Goal: Task Accomplishment & Management: Manage account settings

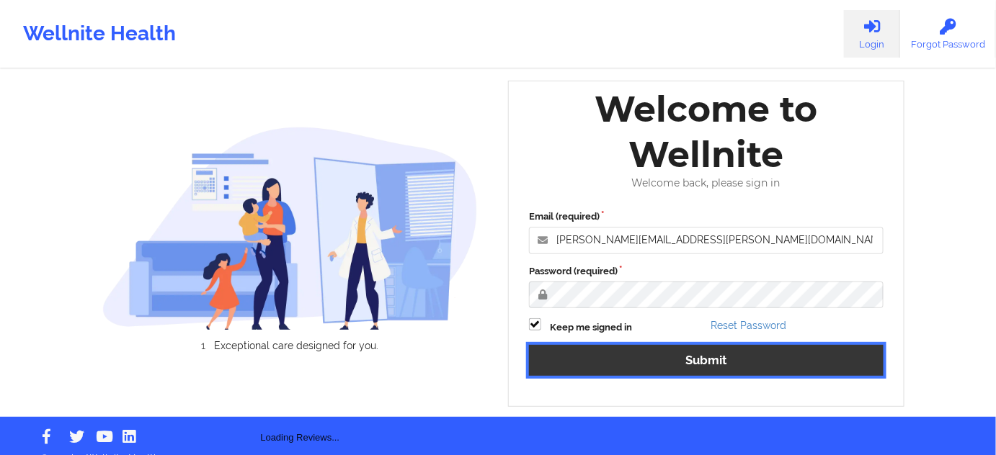
click at [706, 373] on button "Submit" at bounding box center [706, 360] width 355 height 31
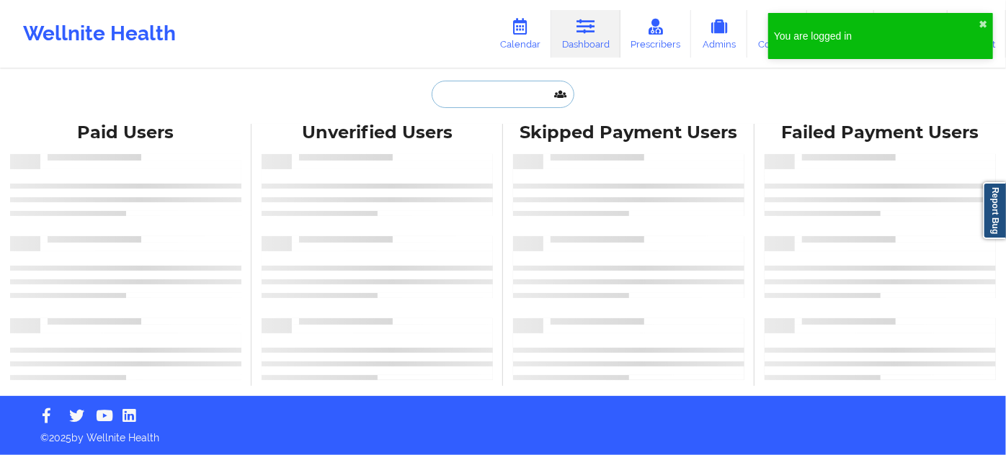
click at [507, 92] on input "text" at bounding box center [503, 94] width 143 height 27
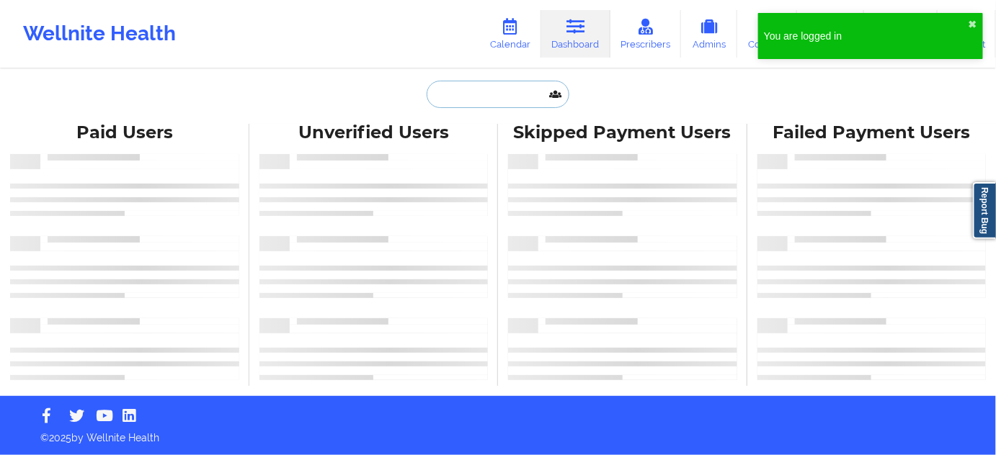
paste input "[PERSON_NAME]"
type input "[PERSON_NAME]"
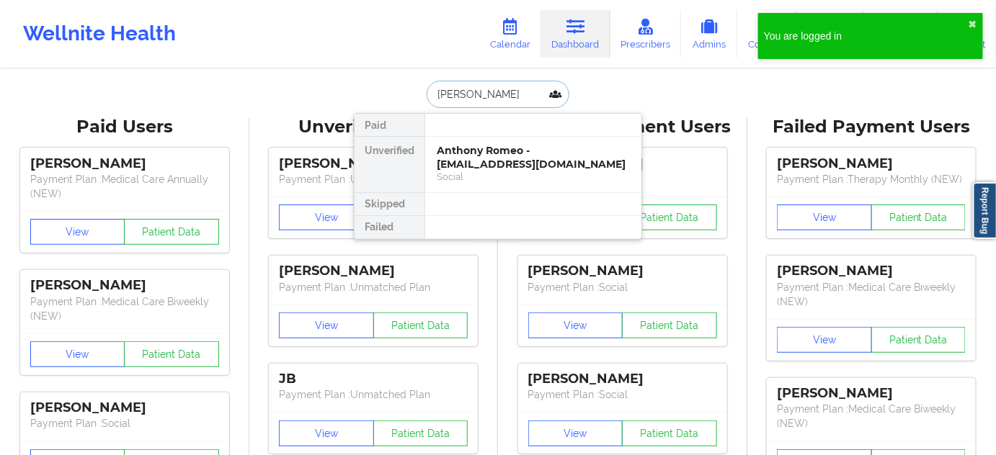
click at [499, 152] on div "Anthony Romeo - [EMAIL_ADDRESS][DOMAIN_NAME]" at bounding box center [533, 157] width 193 height 27
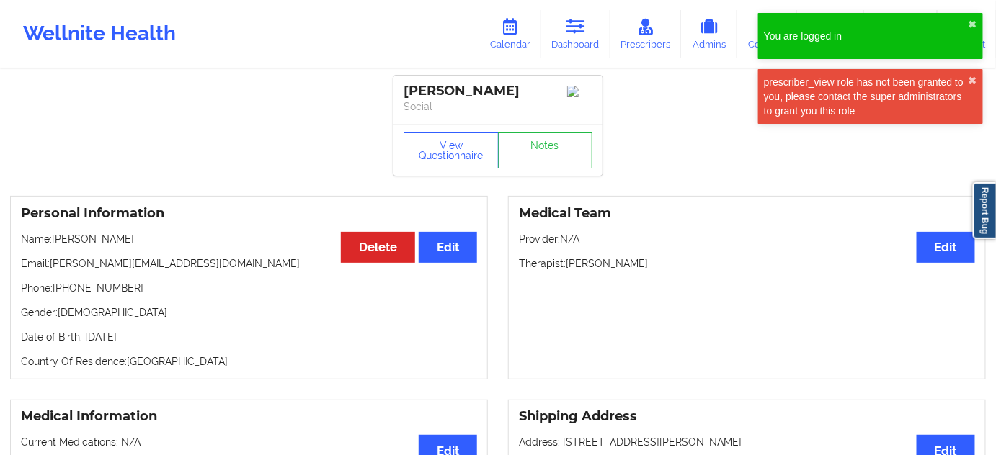
drag, startPoint x: 565, startPoint y: 261, endPoint x: 659, endPoint y: 262, distance: 93.7
click at [659, 262] on p "Therapist: [PERSON_NAME]" at bounding box center [747, 264] width 456 height 14
copy p "[PERSON_NAME]"
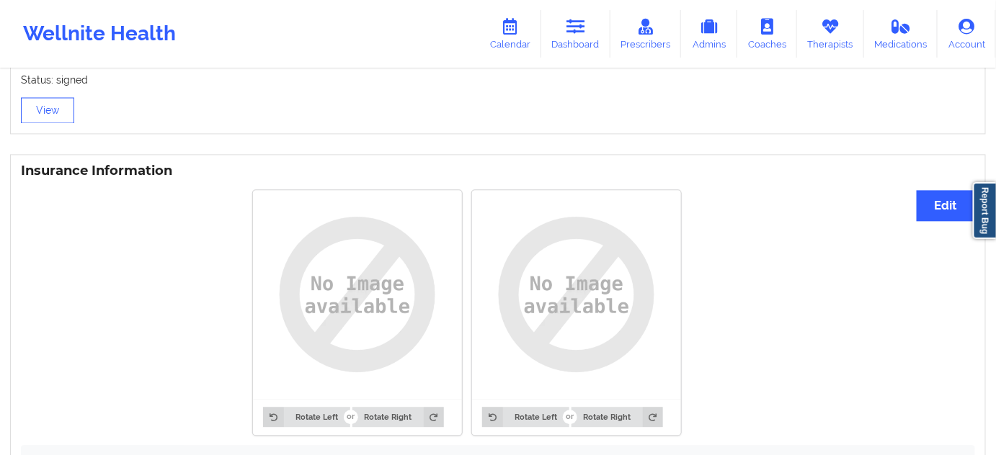
scroll to position [1266, 0]
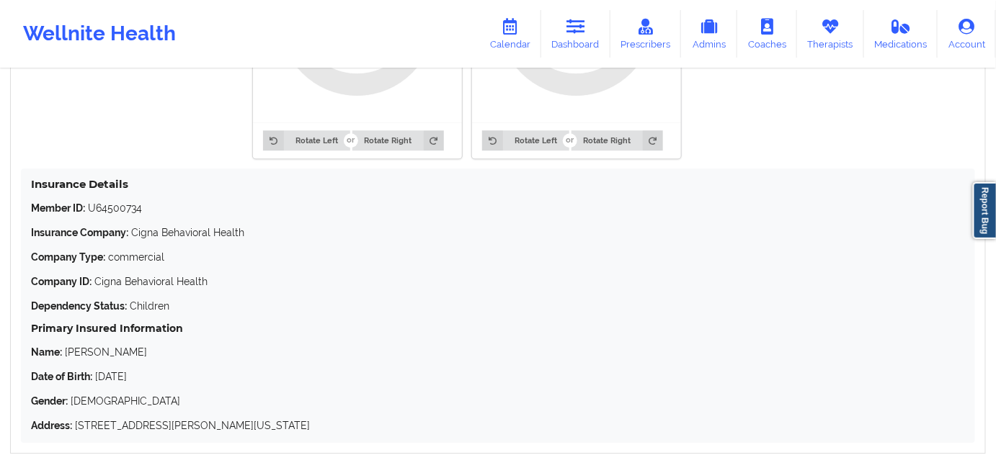
click at [120, 205] on p "Member ID: U64500734" at bounding box center [498, 208] width 934 height 14
copy p "U64500734"
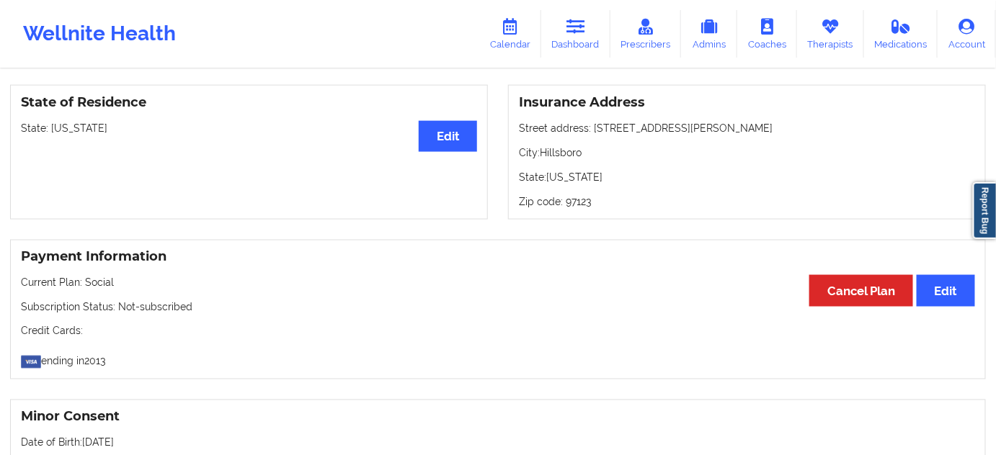
scroll to position [524, 0]
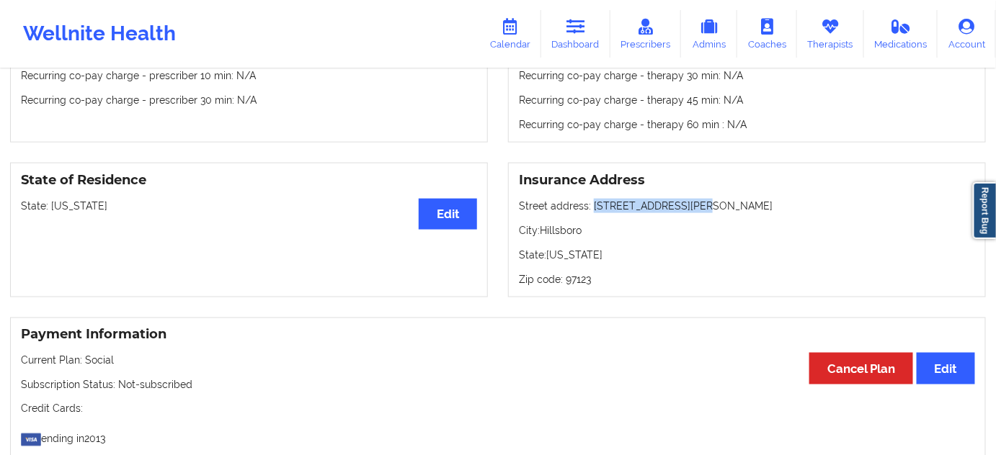
drag, startPoint x: 592, startPoint y: 209, endPoint x: 713, endPoint y: 205, distance: 120.4
click at [713, 205] on p "Street address: [STREET_ADDRESS][PERSON_NAME]" at bounding box center [747, 206] width 456 height 14
copy p "[STREET_ADDRESS][PERSON_NAME]"
click at [559, 232] on p "City: [GEOGRAPHIC_DATA]" at bounding box center [747, 230] width 456 height 14
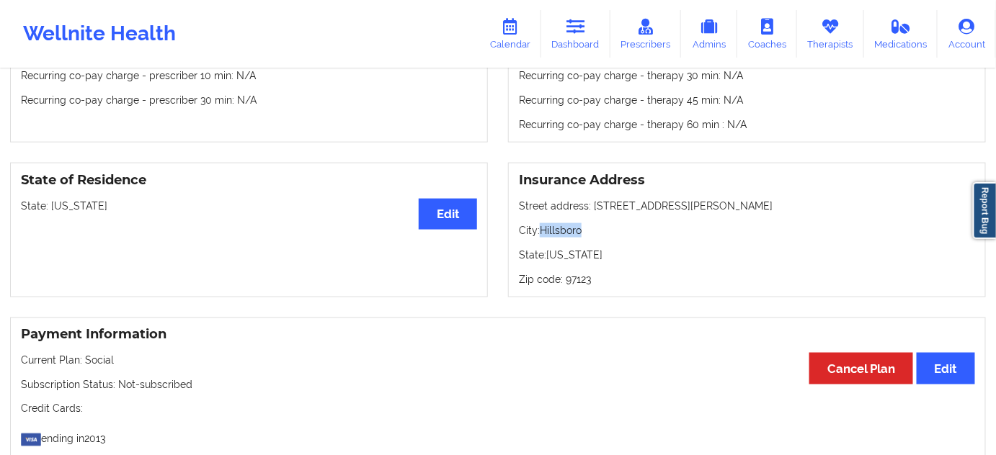
copy p "Hillsboro"
click at [579, 284] on p "Zip code: 97123" at bounding box center [747, 279] width 456 height 14
copy p "97123"
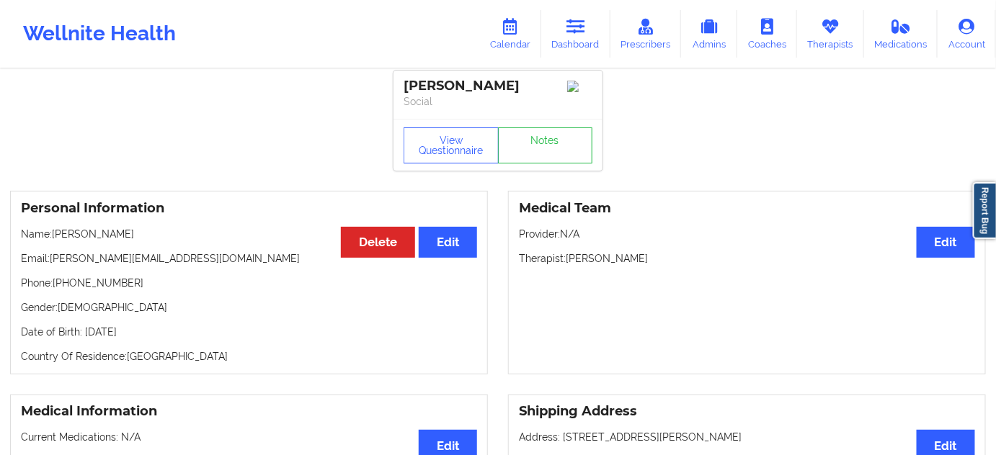
scroll to position [0, 0]
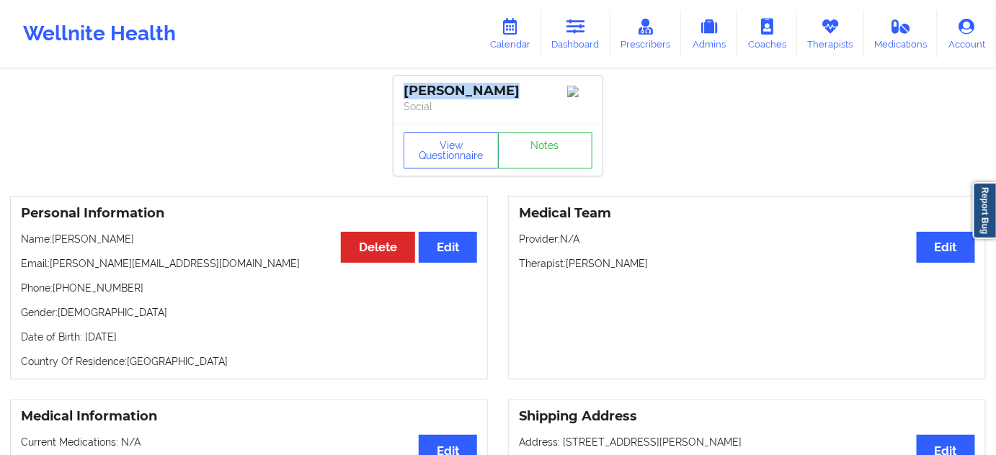
drag, startPoint x: 521, startPoint y: 82, endPoint x: 393, endPoint y: 78, distance: 127.6
click at [393, 78] on div "[PERSON_NAME] Social" at bounding box center [497, 100] width 209 height 48
copy div "[PERSON_NAME]"
click at [474, 152] on button "View Questionnaire" at bounding box center [451, 151] width 95 height 36
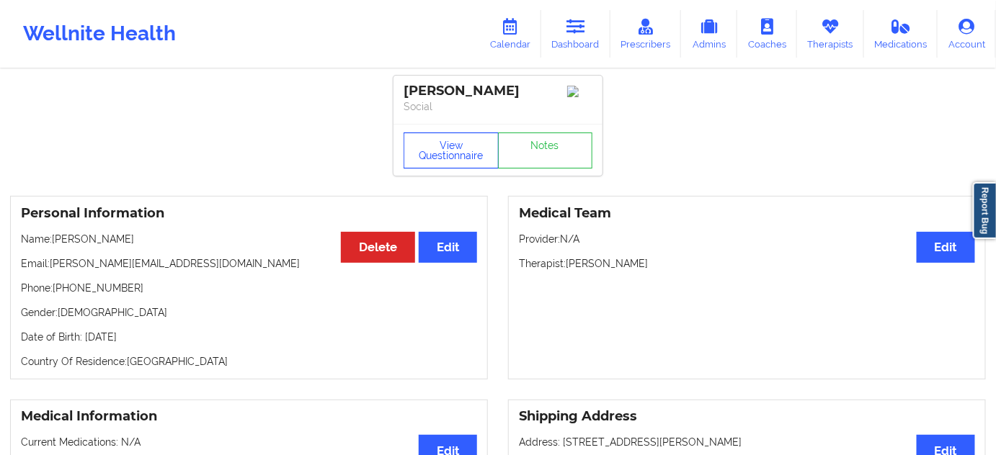
click at [438, 149] on button "View Questionnaire" at bounding box center [451, 151] width 95 height 36
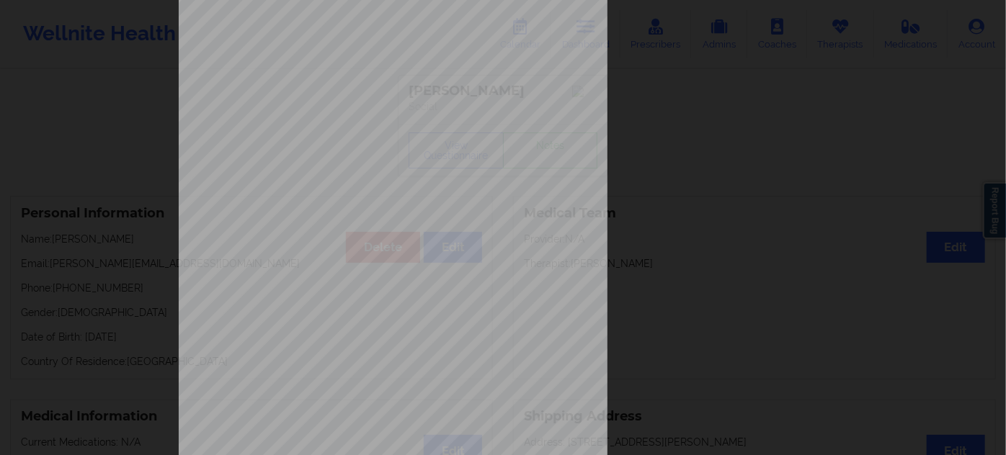
scroll to position [232, 0]
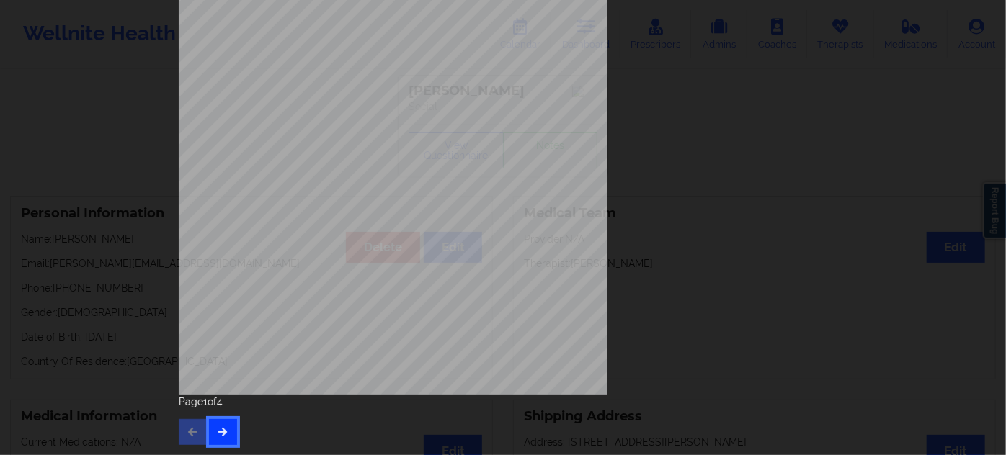
click at [219, 432] on icon "button" at bounding box center [223, 431] width 12 height 9
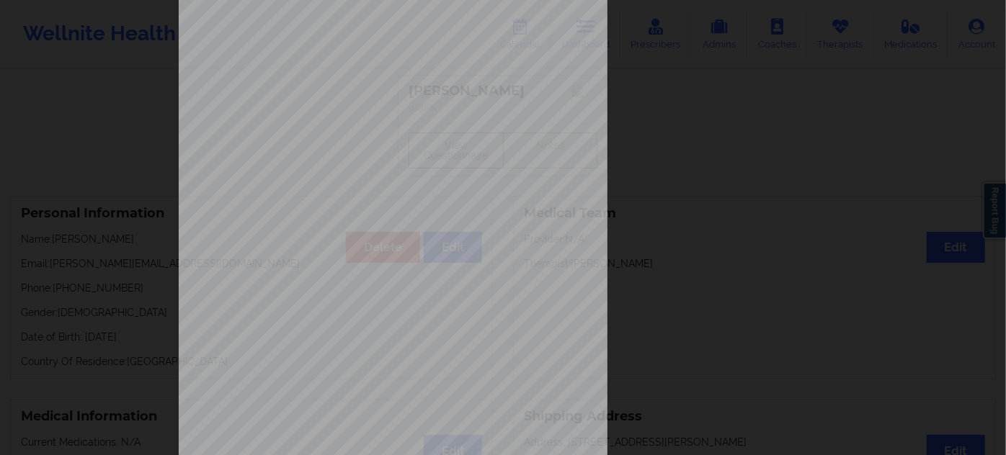
scroll to position [218, 0]
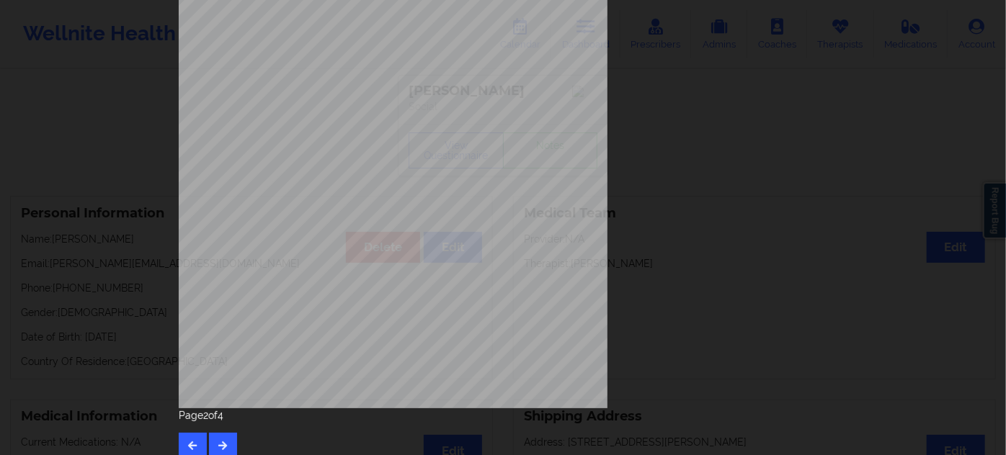
click at [225, 431] on div "Page 2 of 4" at bounding box center [503, 434] width 649 height 50
click at [229, 445] on button "button" at bounding box center [223, 446] width 28 height 26
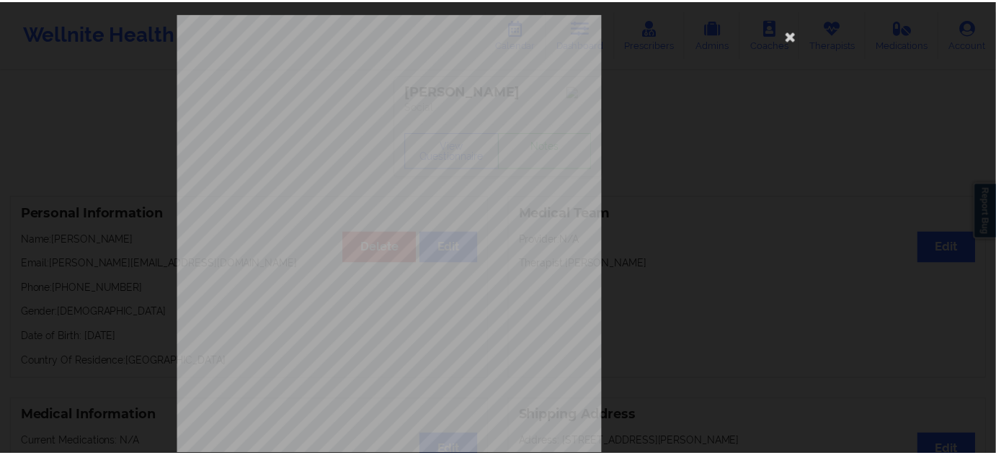
scroll to position [0, 0]
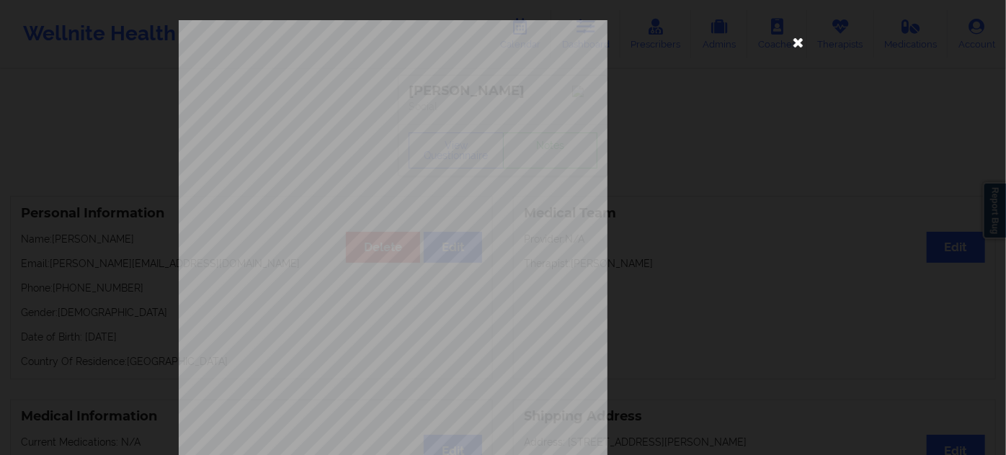
click at [791, 43] on icon at bounding box center [798, 41] width 23 height 23
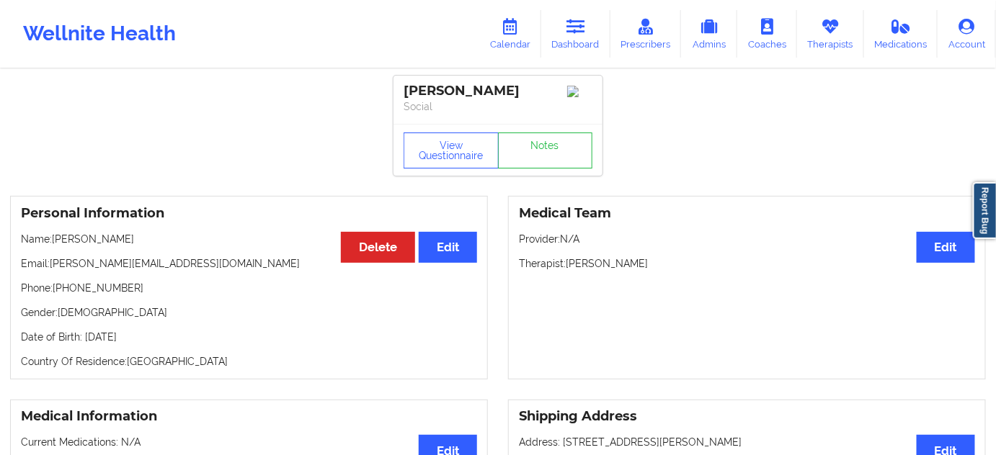
click at [485, 128] on div "View Questionnaire Notes" at bounding box center [497, 150] width 209 height 52
click at [534, 144] on link "Notes" at bounding box center [545, 151] width 95 height 36
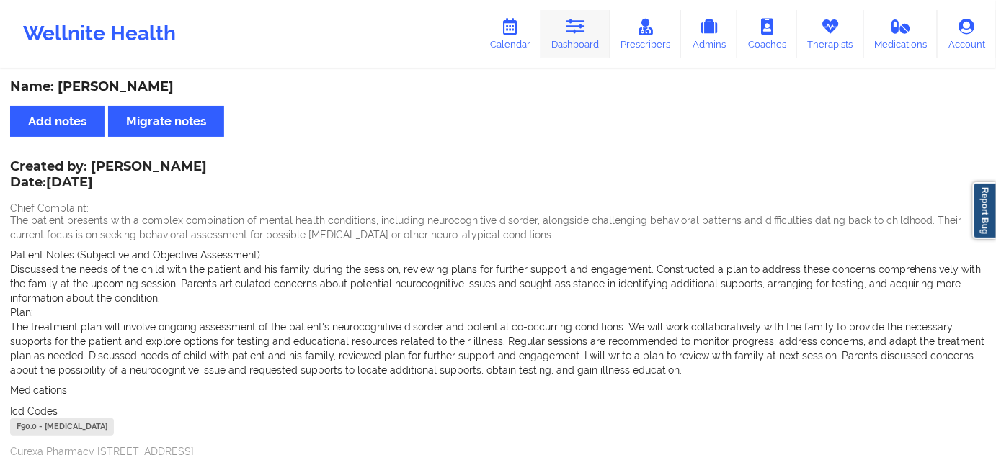
drag, startPoint x: 584, startPoint y: 40, endPoint x: 577, endPoint y: 48, distance: 10.7
click at [584, 40] on link "Dashboard" at bounding box center [575, 34] width 69 height 48
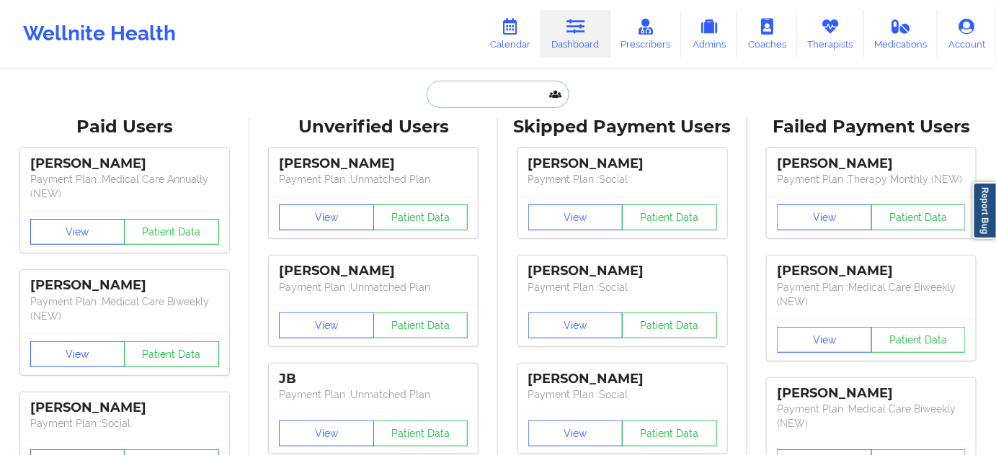
click at [511, 97] on input "text" at bounding box center [498, 94] width 143 height 27
type input "s"
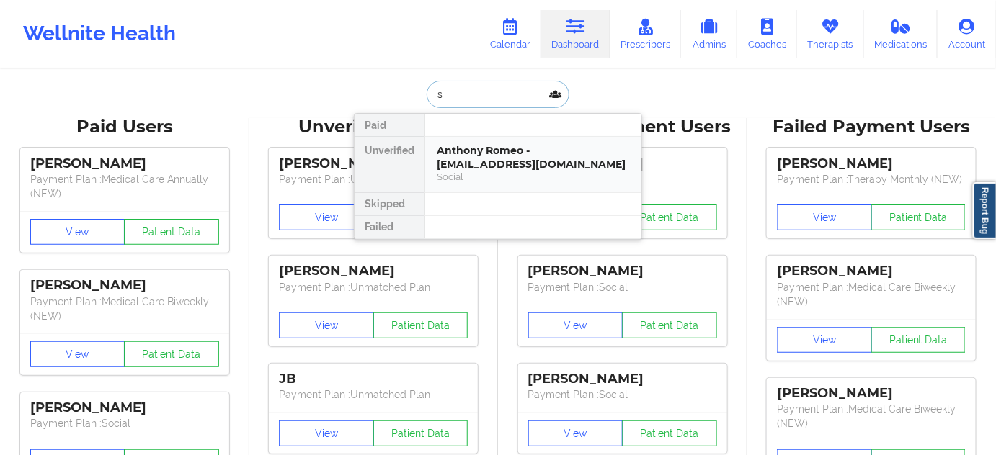
click at [491, 156] on div "Anthony Romeo - [EMAIL_ADDRESS][DOMAIN_NAME]" at bounding box center [533, 157] width 193 height 27
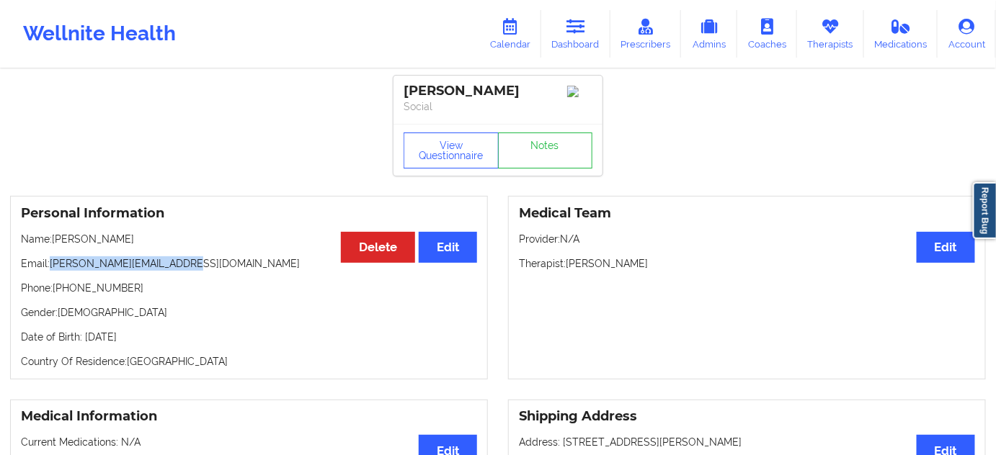
drag, startPoint x: 53, startPoint y: 264, endPoint x: 214, endPoint y: 259, distance: 161.5
click at [209, 259] on div "Personal Information Edit Delete Name: [PERSON_NAME] Email: [PERSON_NAME][EMAIL…" at bounding box center [249, 288] width 478 height 184
copy p "[PERSON_NAME][EMAIL_ADDRESS][DOMAIN_NAME]"
click at [559, 155] on link "Notes" at bounding box center [545, 151] width 95 height 36
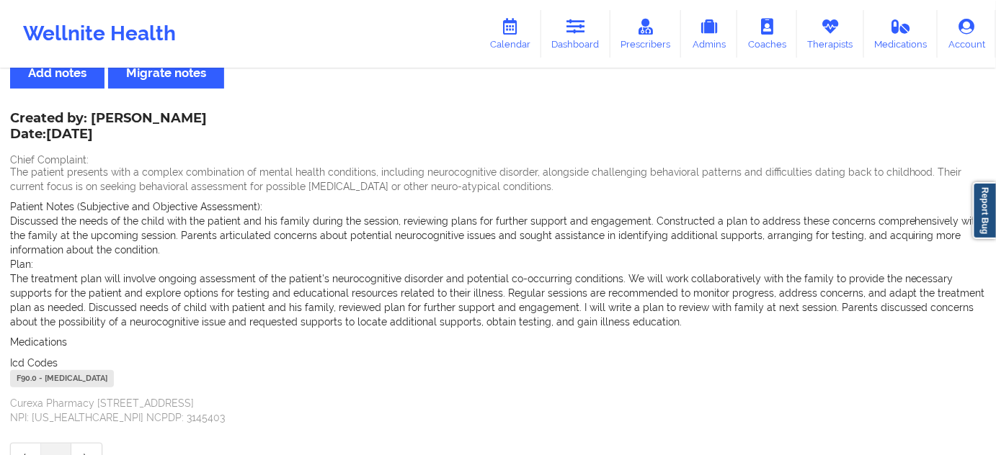
scroll to position [135, 0]
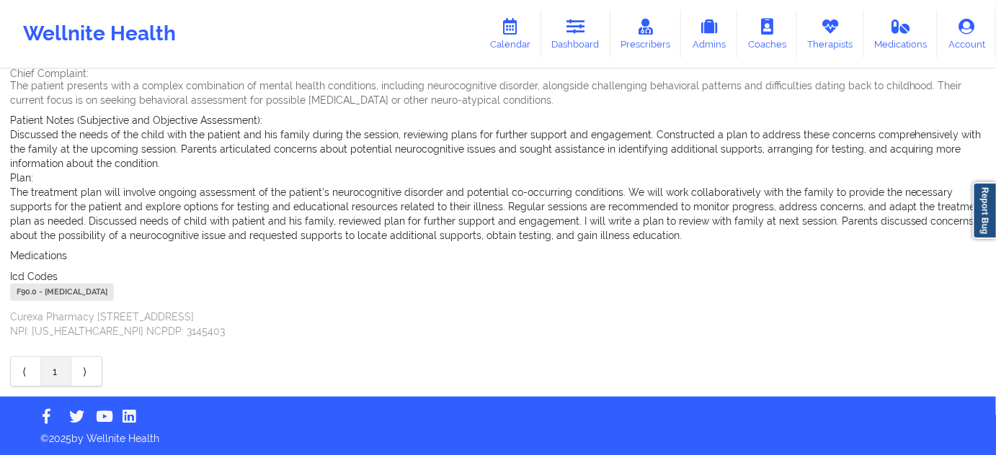
click at [32, 291] on div "F90.0 - [MEDICAL_DATA]" at bounding box center [62, 292] width 104 height 17
copy div "F90.0"
click at [574, 49] on link "Dashboard" at bounding box center [575, 34] width 69 height 48
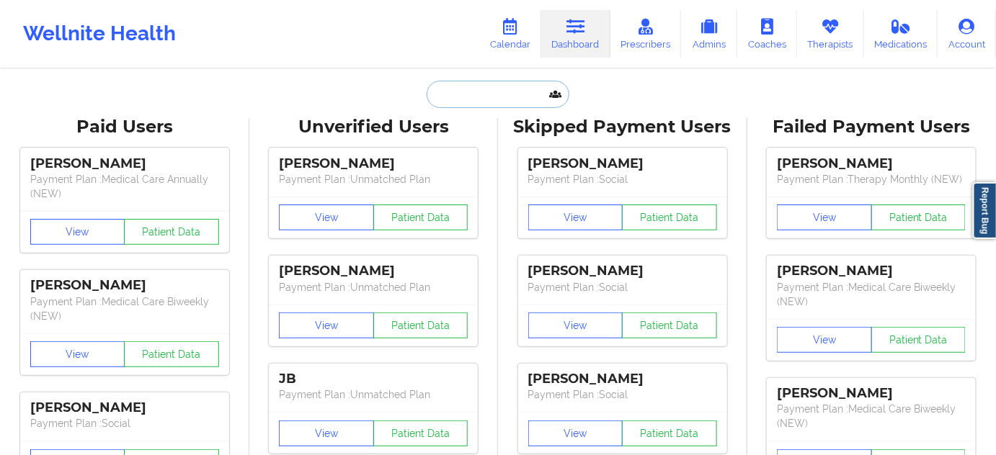
click at [526, 84] on input "text" at bounding box center [498, 94] width 143 height 27
paste input "[PERSON_NAME]"
type input "[PERSON_NAME]"
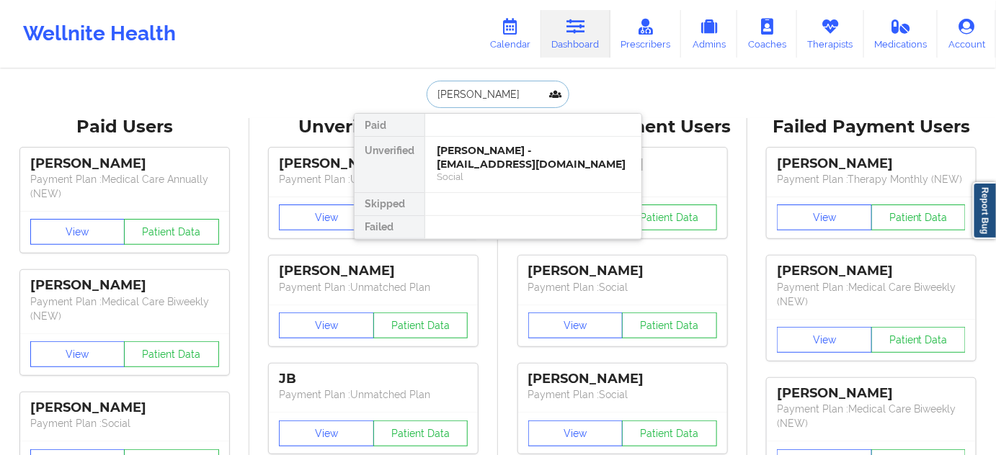
click at [494, 151] on div "[PERSON_NAME] - [EMAIL_ADDRESS][DOMAIN_NAME]" at bounding box center [533, 157] width 193 height 27
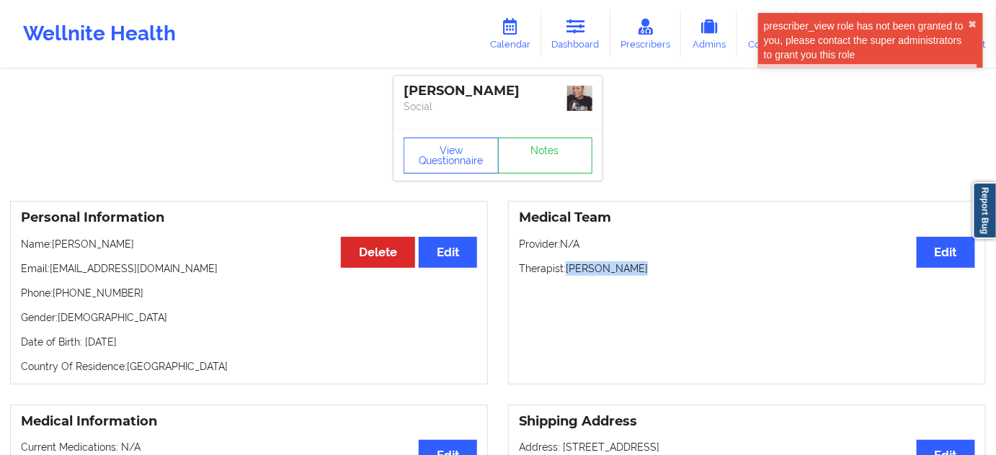
drag, startPoint x: 569, startPoint y: 262, endPoint x: 659, endPoint y: 254, distance: 90.4
click at [659, 254] on div "Medical Team Edit Provider: N/A Therapist: [PERSON_NAME]" at bounding box center [747, 293] width 478 height 184
copy p "[PERSON_NAME]"
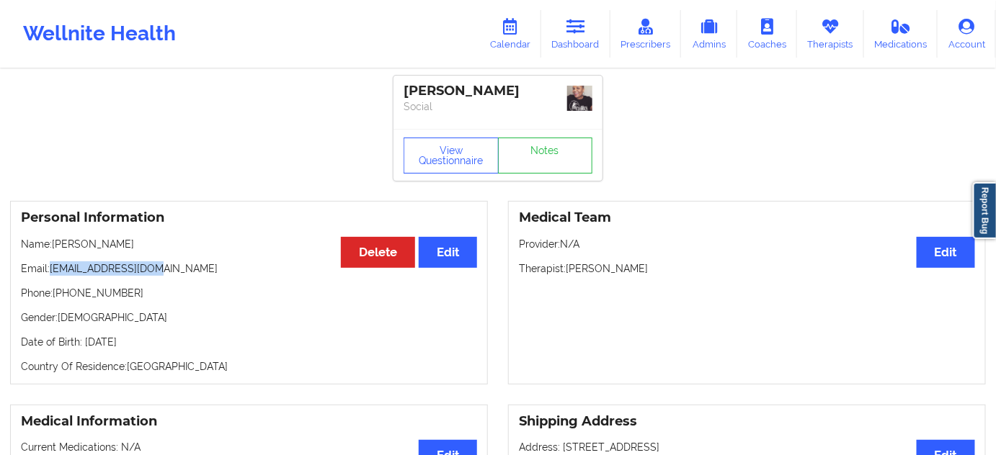
drag, startPoint x: 53, startPoint y: 267, endPoint x: 218, endPoint y: 259, distance: 165.3
click at [205, 262] on p "Email: [EMAIL_ADDRESS][DOMAIN_NAME]" at bounding box center [249, 269] width 456 height 14
copy p "[EMAIL_ADDRESS][DOMAIN_NAME]"
click at [433, 94] on div "[PERSON_NAME]" at bounding box center [498, 91] width 189 height 17
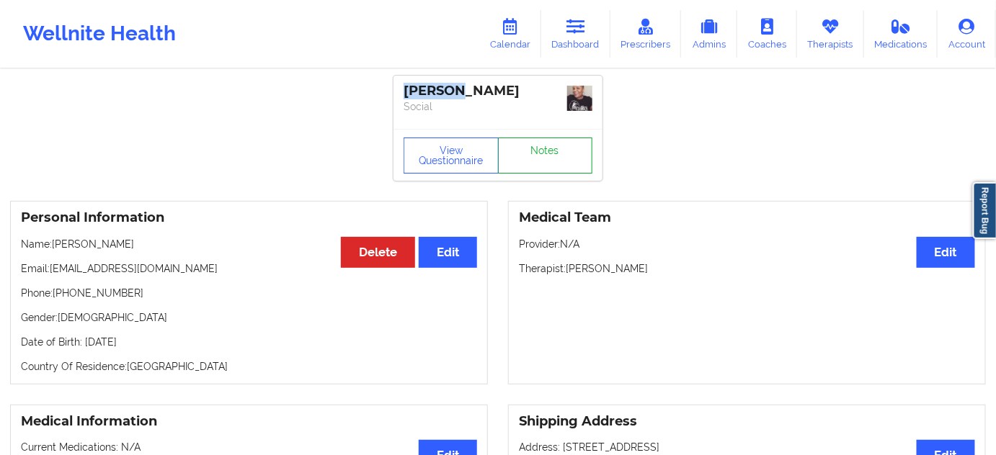
click at [582, 157] on link "Notes" at bounding box center [545, 156] width 95 height 36
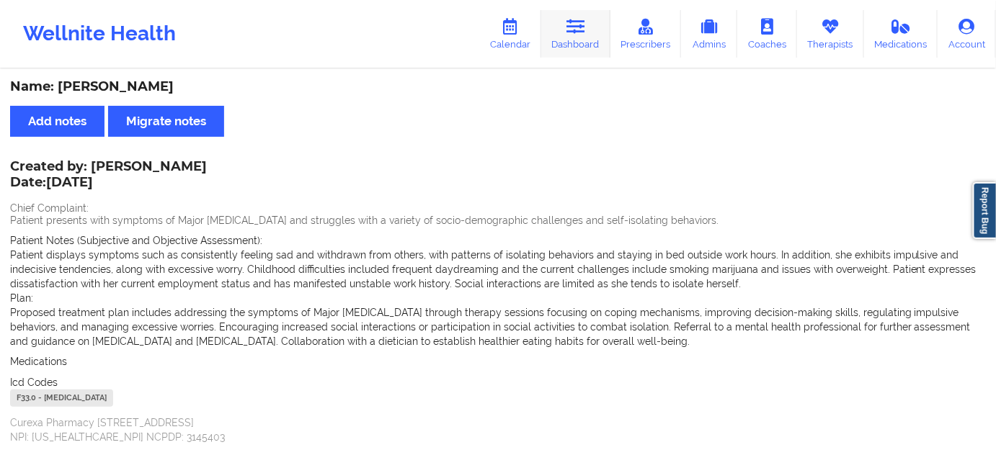
click at [566, 43] on link "Dashboard" at bounding box center [575, 34] width 69 height 48
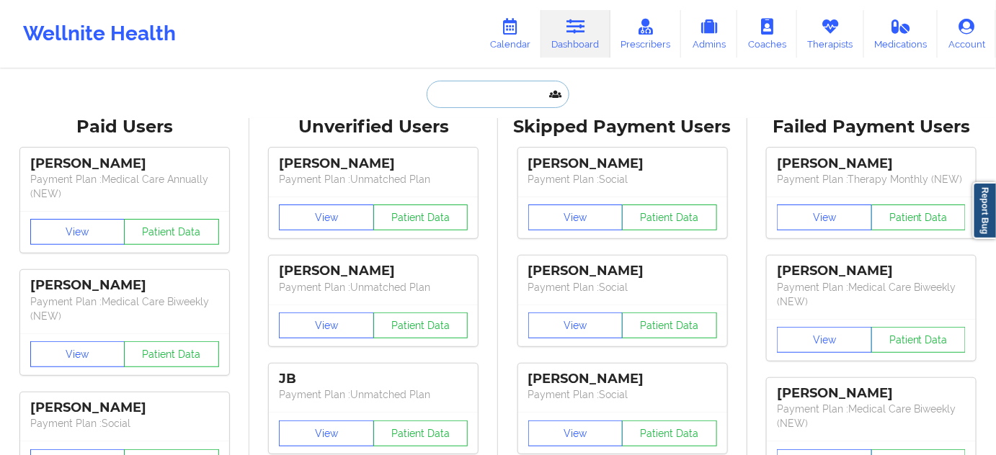
click at [482, 102] on input "text" at bounding box center [498, 94] width 143 height 27
type input "s"
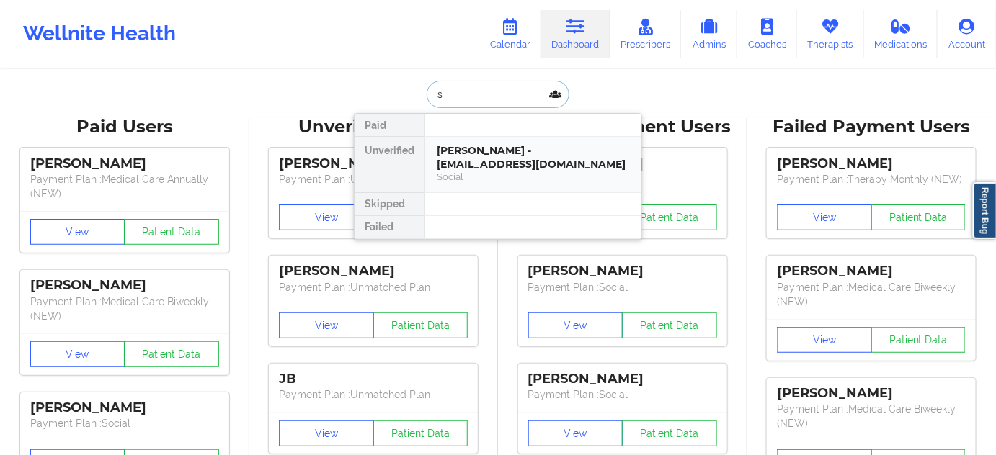
click at [493, 151] on div "[PERSON_NAME] - [EMAIL_ADDRESS][DOMAIN_NAME]" at bounding box center [533, 157] width 193 height 27
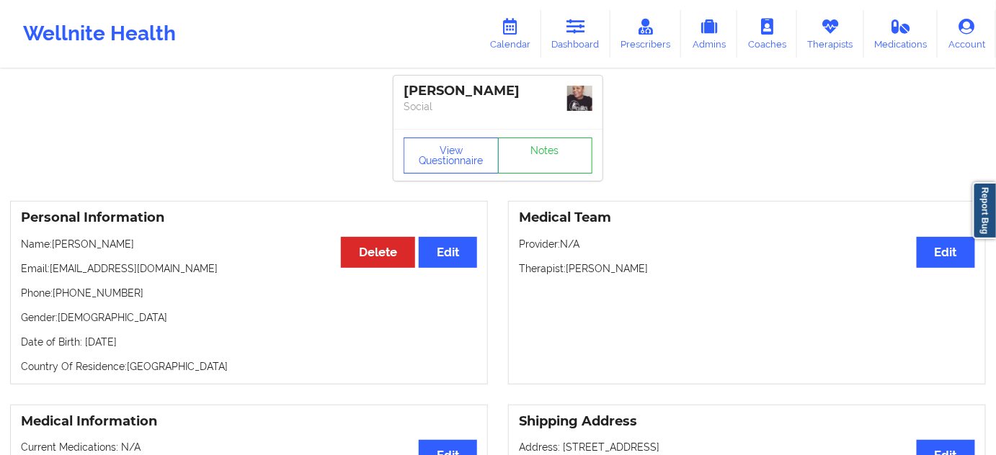
drag, startPoint x: 594, startPoint y: 31, endPoint x: 571, endPoint y: 59, distance: 35.9
click at [594, 31] on link "Dashboard" at bounding box center [575, 34] width 69 height 48
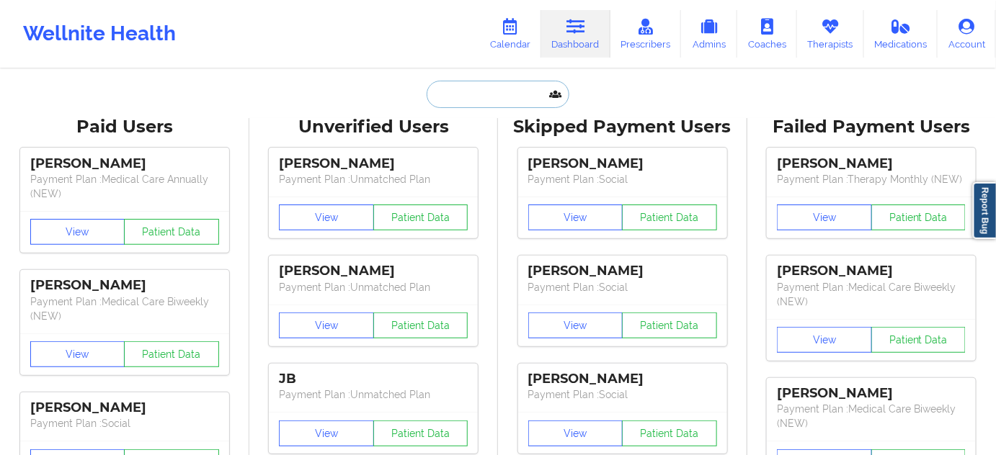
click at [481, 95] on input "text" at bounding box center [498, 94] width 143 height 27
paste input "[EMAIL_ADDRESS][DOMAIN_NAME]"
type input "[EMAIL_ADDRESS][DOMAIN_NAME]"
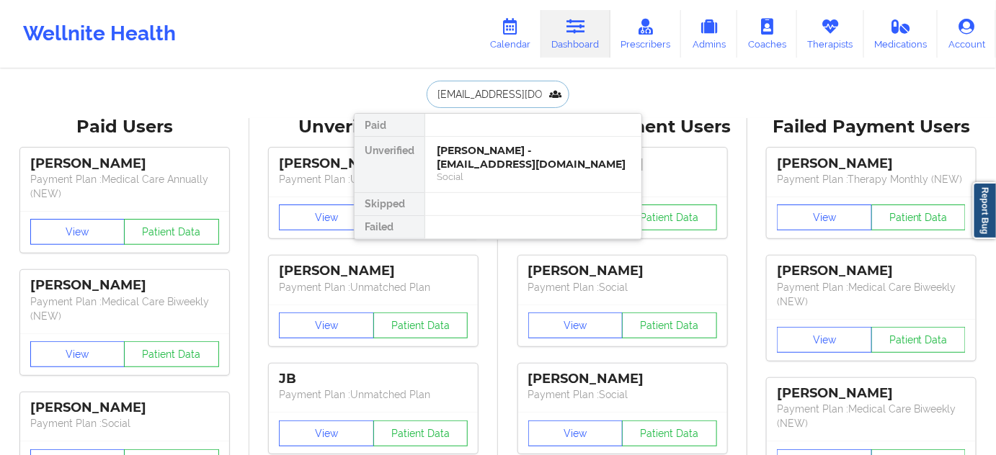
click at [486, 166] on div "[PERSON_NAME] - [EMAIL_ADDRESS][DOMAIN_NAME]" at bounding box center [533, 157] width 193 height 27
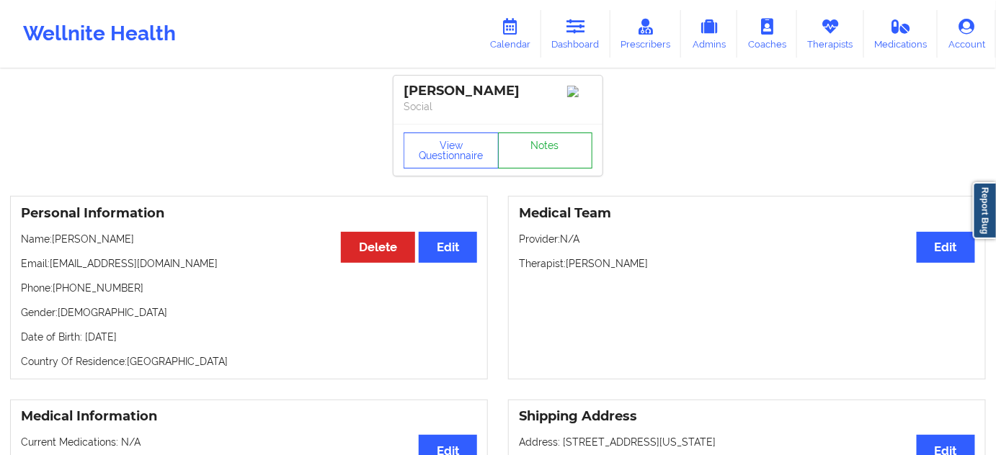
click at [534, 150] on link "Notes" at bounding box center [545, 151] width 95 height 36
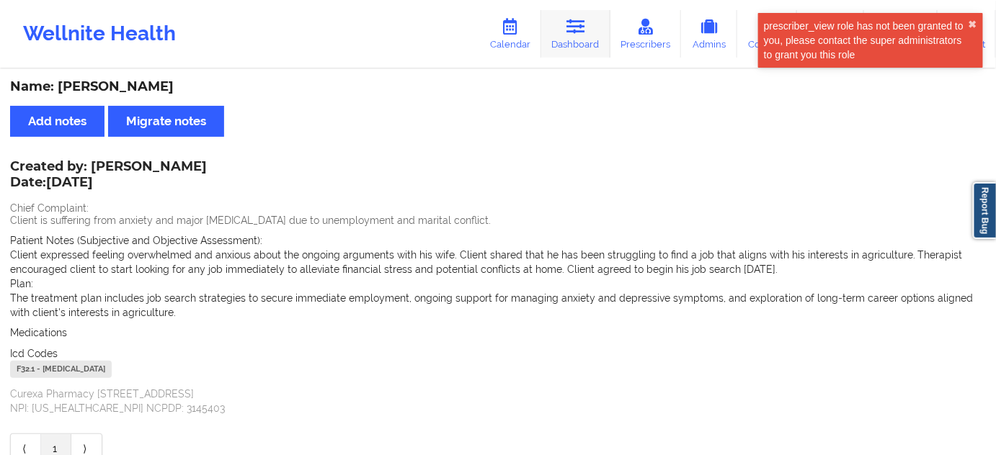
click at [583, 23] on icon at bounding box center [575, 27] width 19 height 16
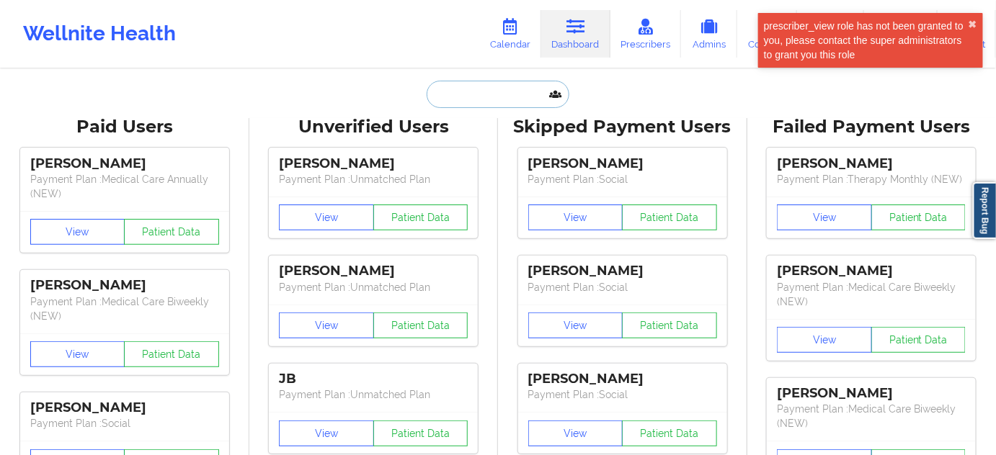
click at [476, 84] on input "text" at bounding box center [498, 94] width 143 height 27
paste input "[EMAIL_ADDRESS][DOMAIN_NAME]"
type input "[EMAIL_ADDRESS][DOMAIN_NAME]"
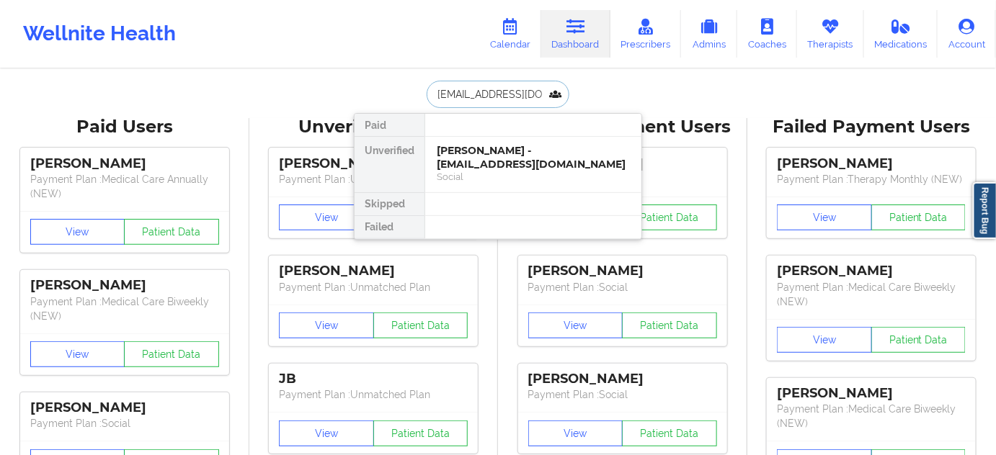
click at [499, 150] on div "[PERSON_NAME] - [EMAIL_ADDRESS][DOMAIN_NAME]" at bounding box center [533, 157] width 193 height 27
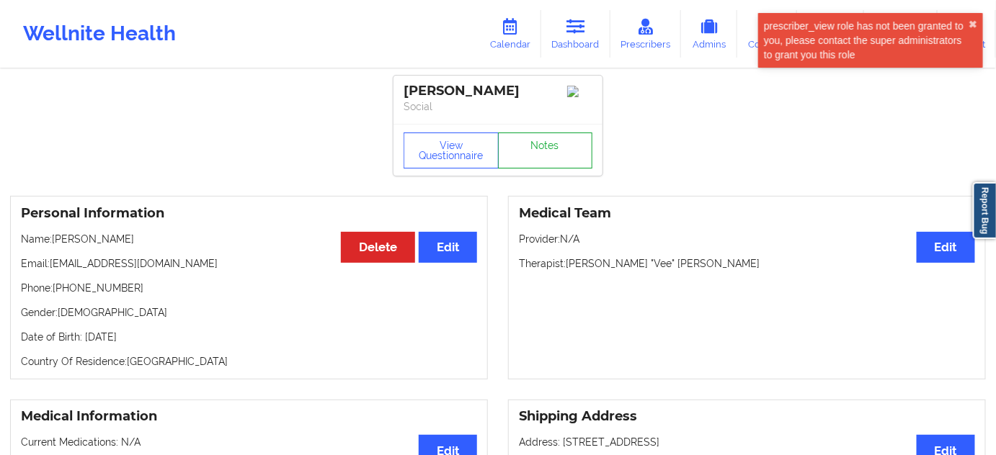
click at [533, 143] on link "Notes" at bounding box center [545, 151] width 95 height 36
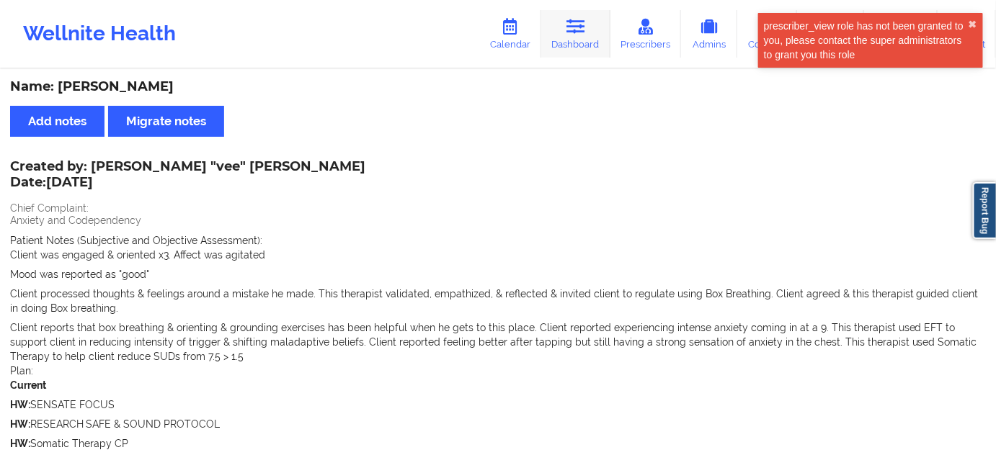
click at [592, 41] on link "Dashboard" at bounding box center [575, 34] width 69 height 48
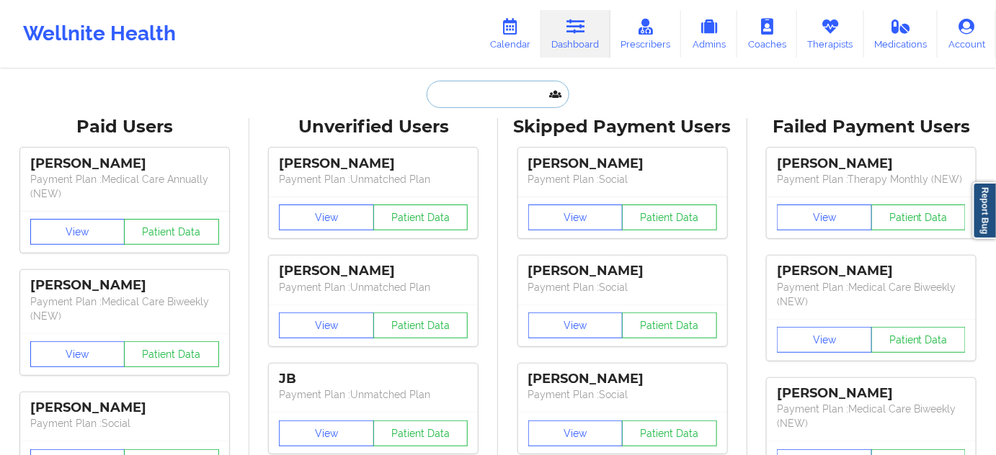
click at [453, 103] on input "text" at bounding box center [498, 94] width 143 height 27
paste input "[PERSON_NAME][EMAIL_ADDRESS][PERSON_NAME][DOMAIN_NAME]"
type input "[PERSON_NAME][EMAIL_ADDRESS][PERSON_NAME][DOMAIN_NAME]"
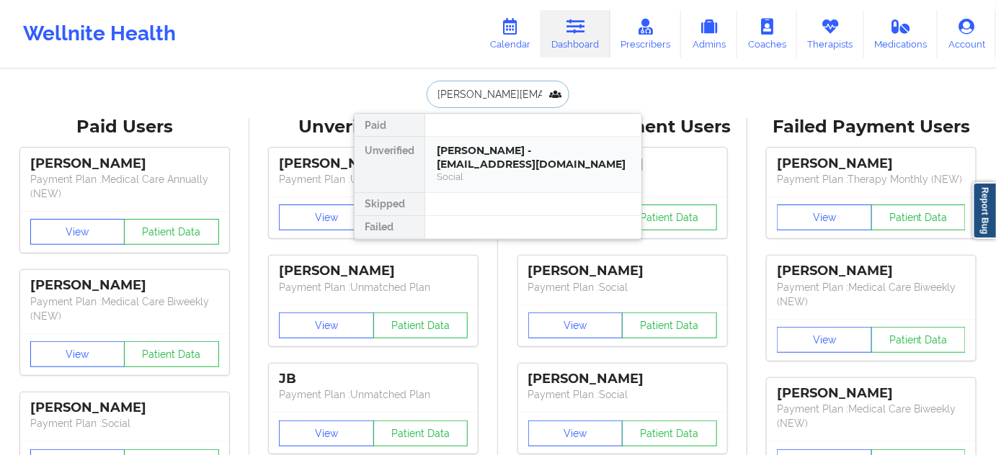
scroll to position [0, 19]
click at [468, 171] on div "Social" at bounding box center [533, 177] width 193 height 12
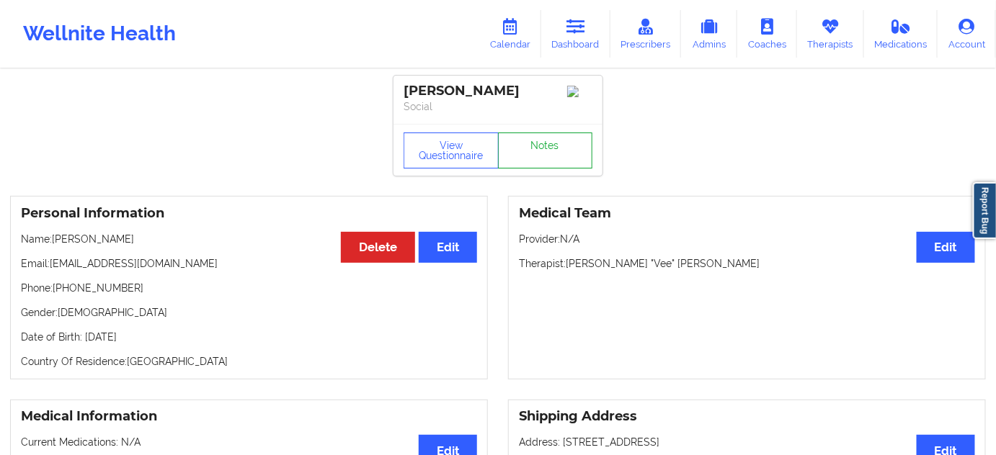
click at [528, 159] on link "Notes" at bounding box center [545, 151] width 95 height 36
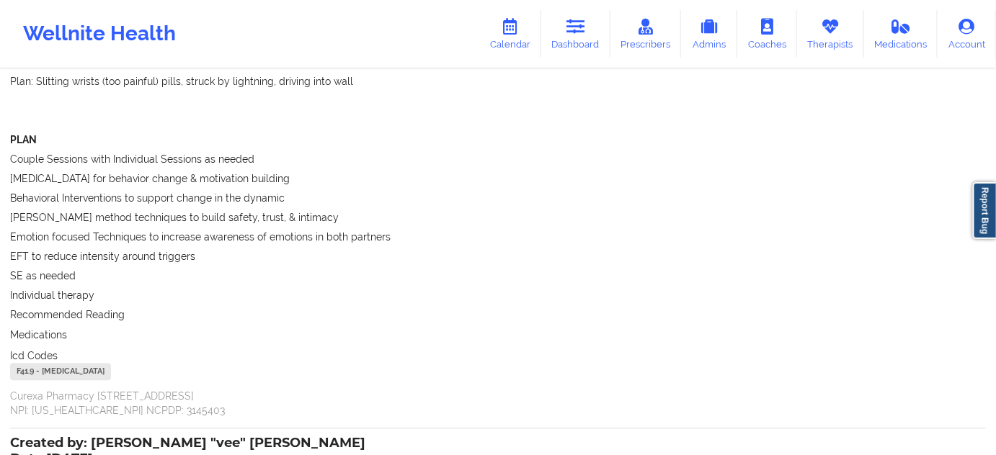
scroll to position [1091, 0]
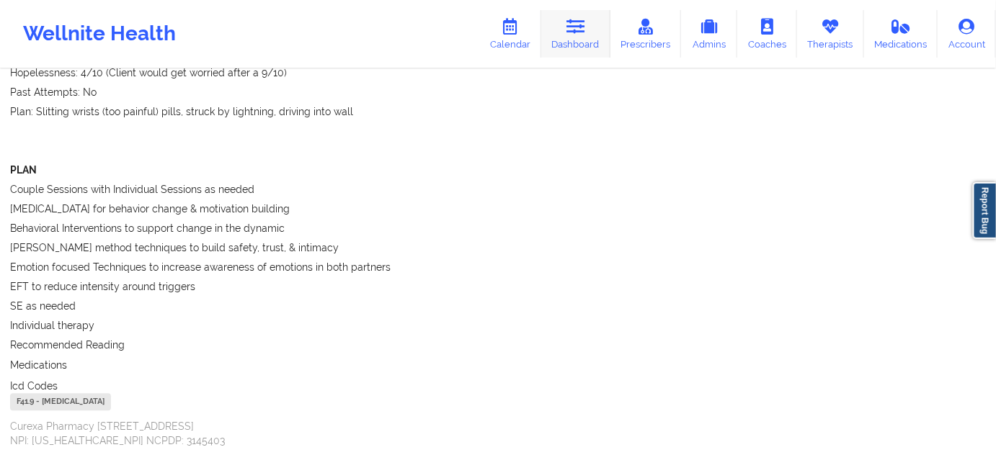
click at [566, 20] on link "Dashboard" at bounding box center [575, 34] width 69 height 48
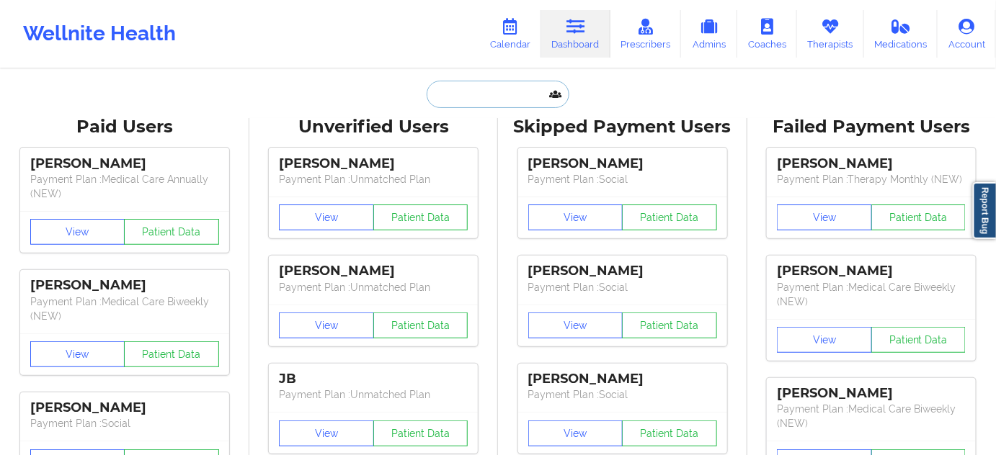
click at [507, 106] on input "text" at bounding box center [498, 94] width 143 height 27
paste input "[PERSON_NAME][EMAIL_ADDRESS][DOMAIN_NAME]"
type input "[PERSON_NAME][EMAIL_ADDRESS][DOMAIN_NAME]"
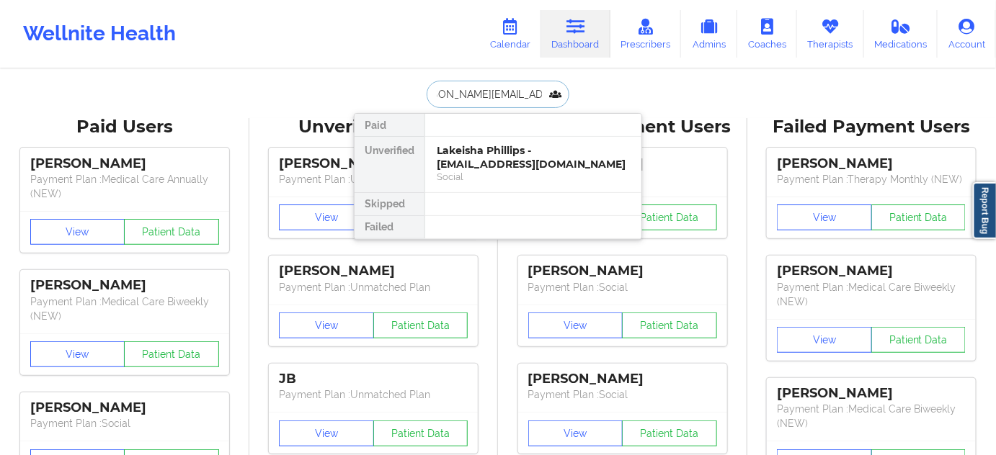
click at [480, 164] on div "Lakeisha Phillips - [EMAIL_ADDRESS][DOMAIN_NAME]" at bounding box center [533, 157] width 193 height 27
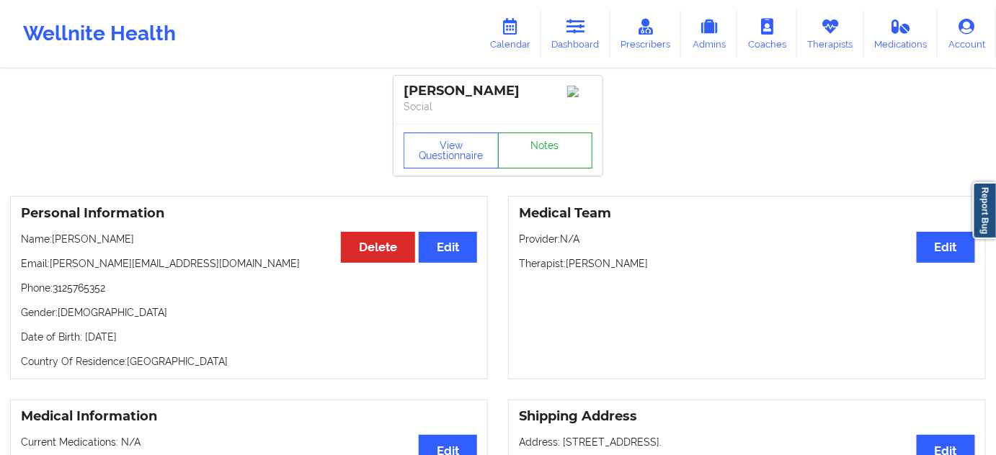
click at [559, 146] on link "Notes" at bounding box center [545, 151] width 95 height 36
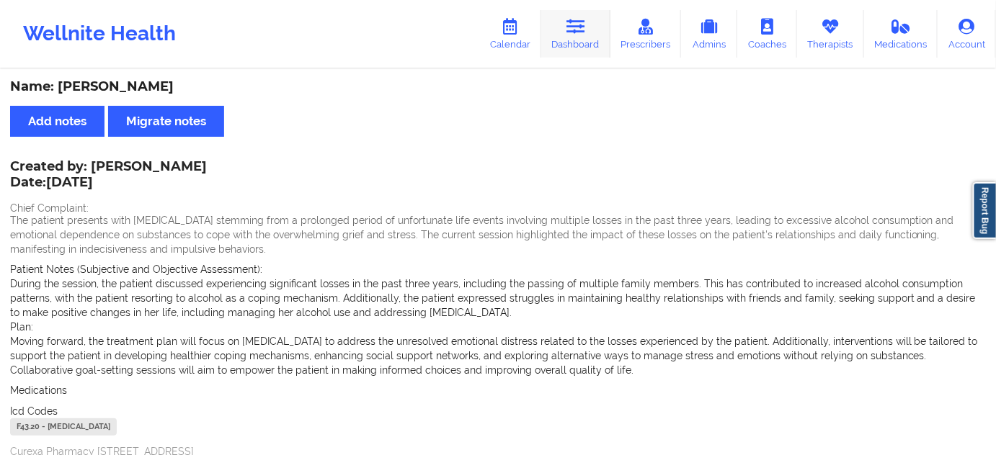
click at [589, 35] on link "Dashboard" at bounding box center [575, 34] width 69 height 48
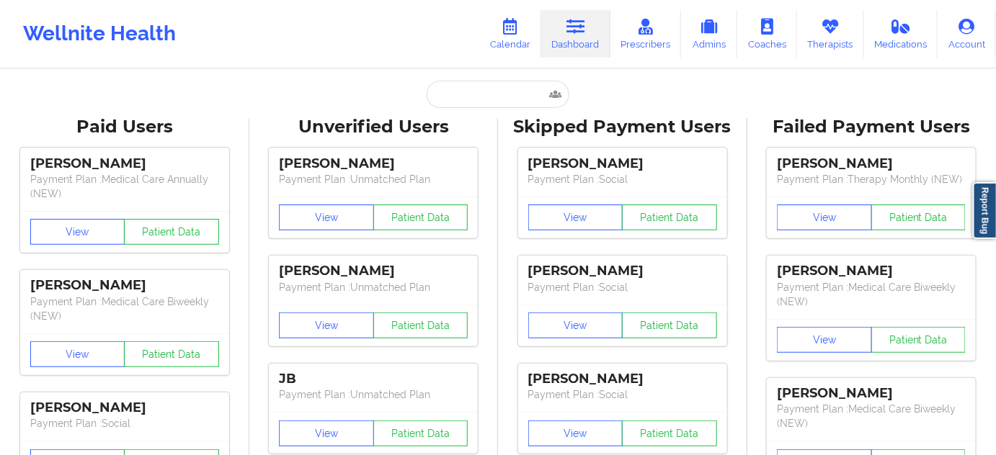
drag, startPoint x: 502, startPoint y: 117, endPoint x: 502, endPoint y: 152, distance: 34.6
click at [488, 94] on input "text" at bounding box center [498, 94] width 143 height 27
type input "s"
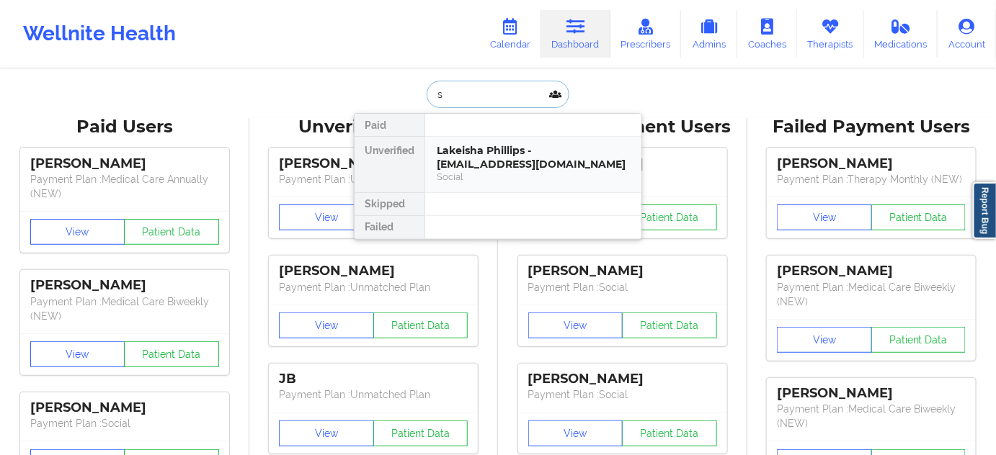
click at [466, 148] on div "Lakeisha Phillips - [EMAIL_ADDRESS][DOMAIN_NAME]" at bounding box center [533, 157] width 193 height 27
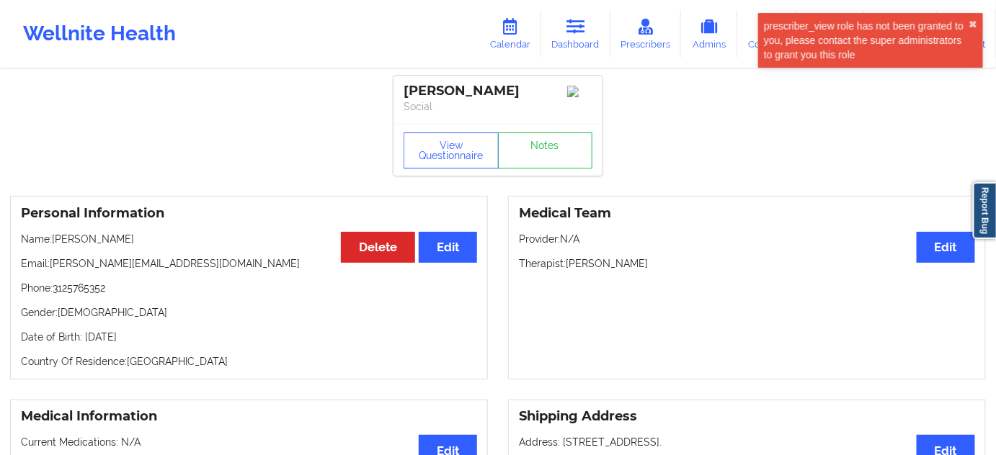
click at [424, 86] on div "[PERSON_NAME]" at bounding box center [498, 91] width 189 height 17
drag, startPoint x: 522, startPoint y: 83, endPoint x: 398, endPoint y: 78, distance: 124.8
click at [398, 78] on div "[PERSON_NAME] Social" at bounding box center [497, 100] width 209 height 48
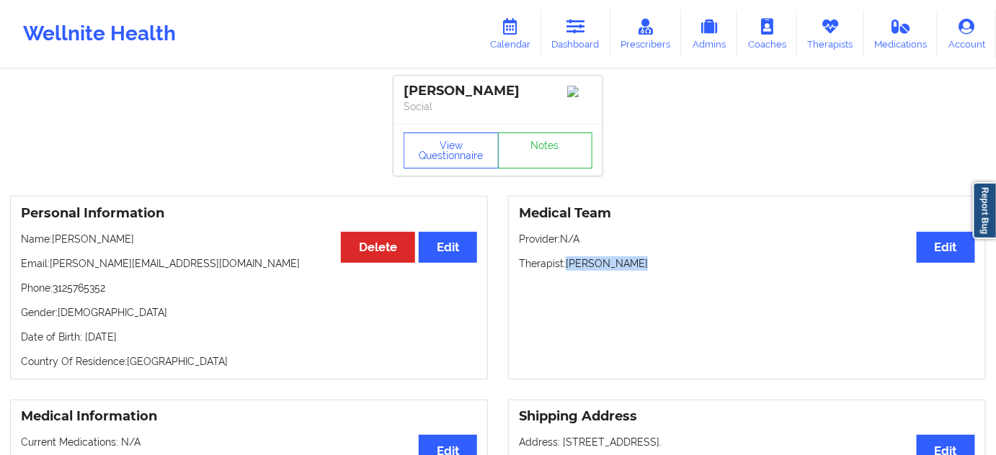
drag, startPoint x: 569, startPoint y: 266, endPoint x: 661, endPoint y: 268, distance: 92.3
click at [661, 268] on p "Therapist: [PERSON_NAME]" at bounding box center [747, 264] width 456 height 14
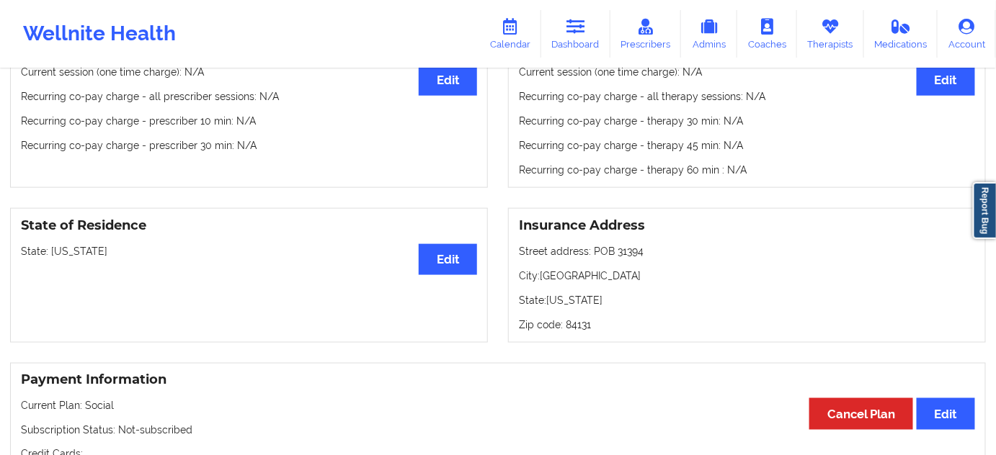
scroll to position [298, 0]
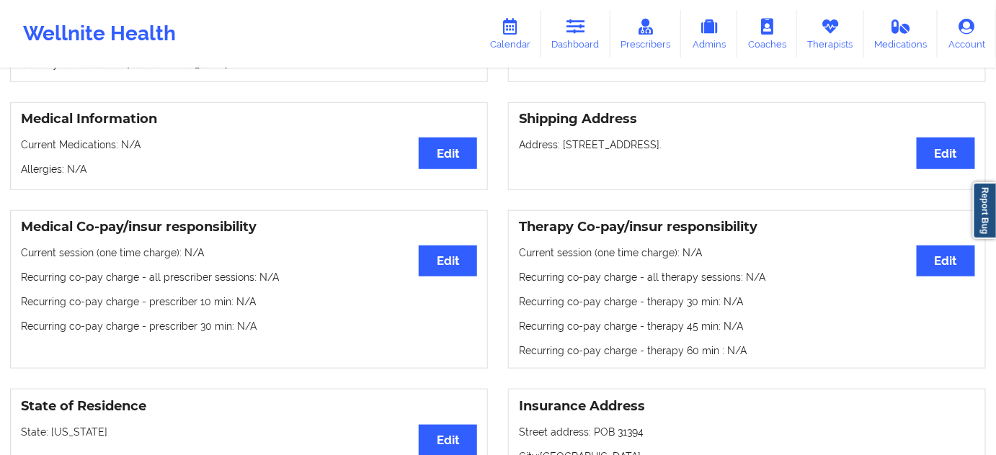
drag, startPoint x: 562, startPoint y: 148, endPoint x: 675, endPoint y: 147, distance: 112.4
click at [675, 147] on p "Address: [STREET_ADDRESS]." at bounding box center [747, 145] width 456 height 14
click at [702, 143] on p "Address: [STREET_ADDRESS]." at bounding box center [747, 145] width 456 height 14
click at [732, 146] on p "Address: [STREET_ADDRESS]." at bounding box center [747, 145] width 456 height 14
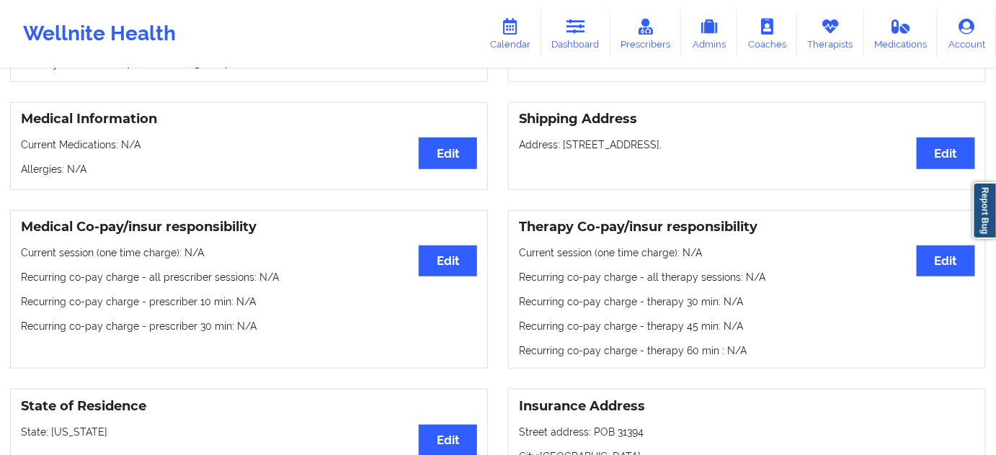
click at [732, 146] on p "Address: [STREET_ADDRESS]." at bounding box center [747, 145] width 456 height 14
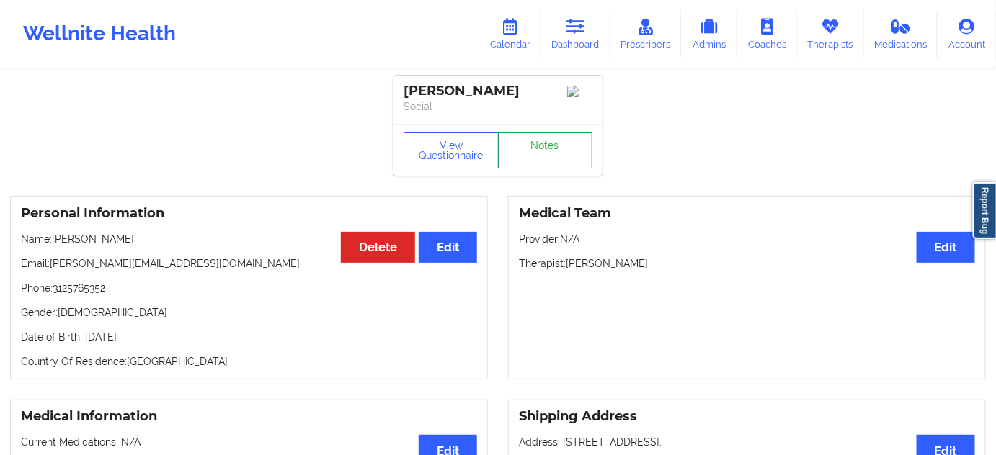
click at [564, 163] on link "Notes" at bounding box center [545, 151] width 95 height 36
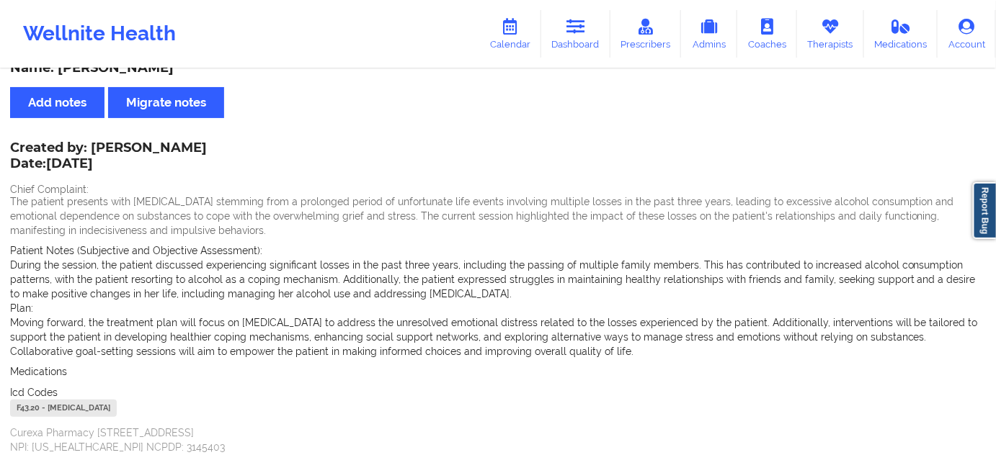
scroll to position [43, 0]
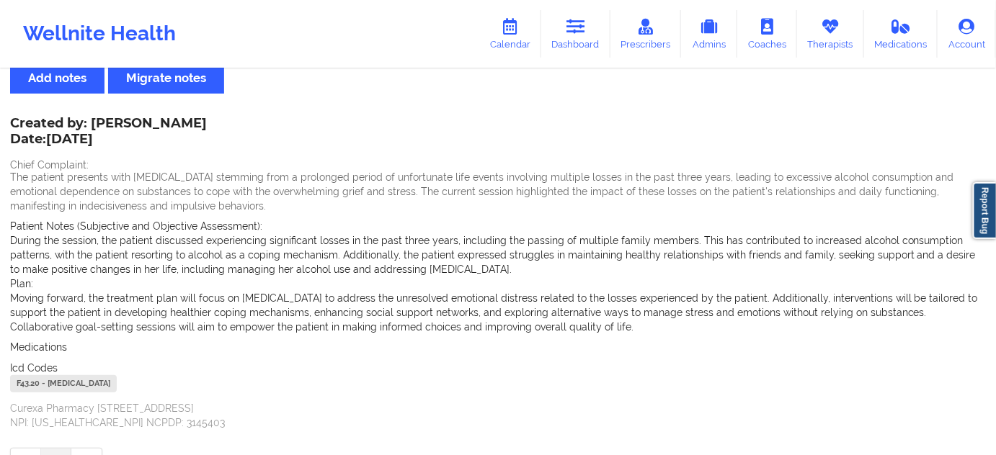
click at [30, 383] on div "F43.20 - [MEDICAL_DATA]" at bounding box center [63, 383] width 107 height 17
click at [584, 46] on link "Dashboard" at bounding box center [575, 34] width 69 height 48
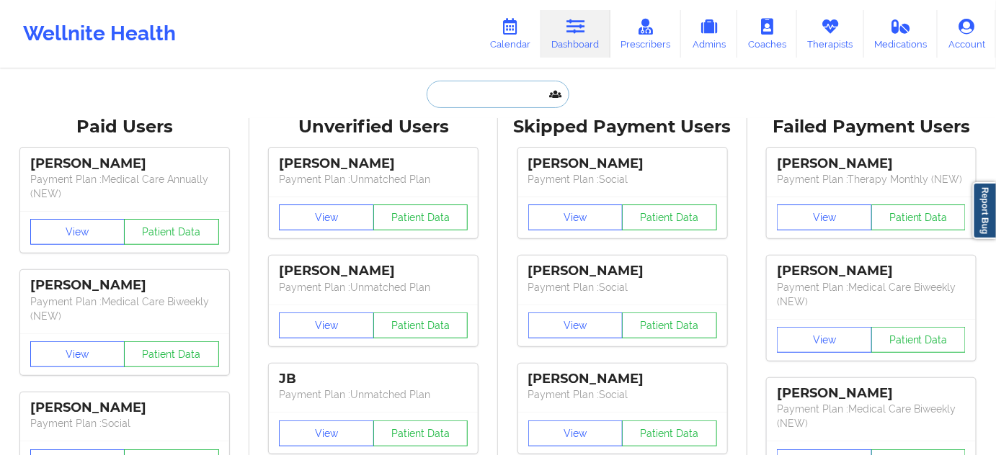
click at [492, 94] on input "text" at bounding box center [498, 94] width 143 height 27
paste input "[PERSON_NAME][EMAIL_ADDRESS][PERSON_NAME][DOMAIN_NAME]"
type input "[PERSON_NAME][EMAIL_ADDRESS][PERSON_NAME][DOMAIN_NAME]"
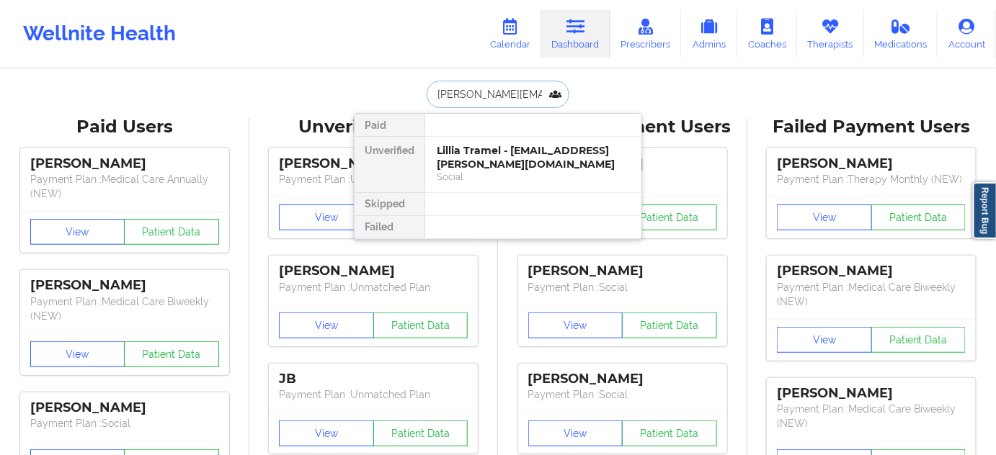
click at [484, 151] on div "Lillia Tramel - [EMAIL_ADDRESS][PERSON_NAME][DOMAIN_NAME]" at bounding box center [533, 157] width 193 height 27
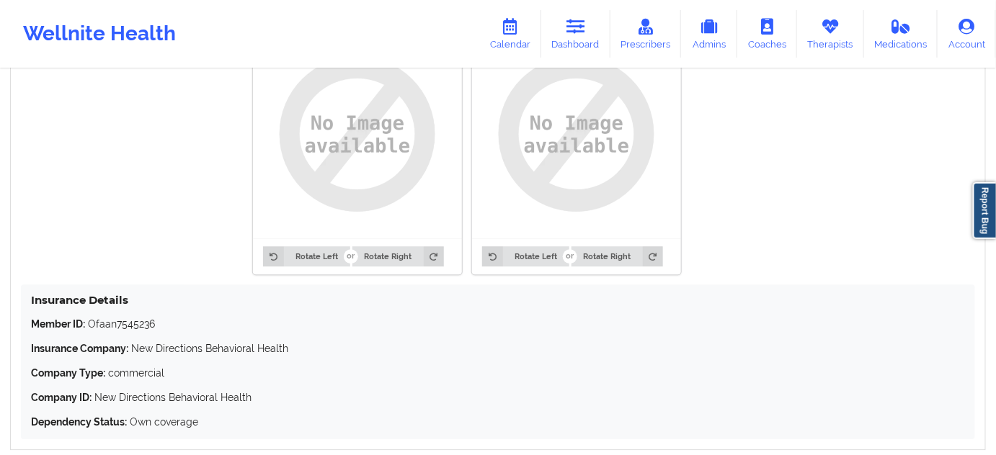
scroll to position [1179, 0]
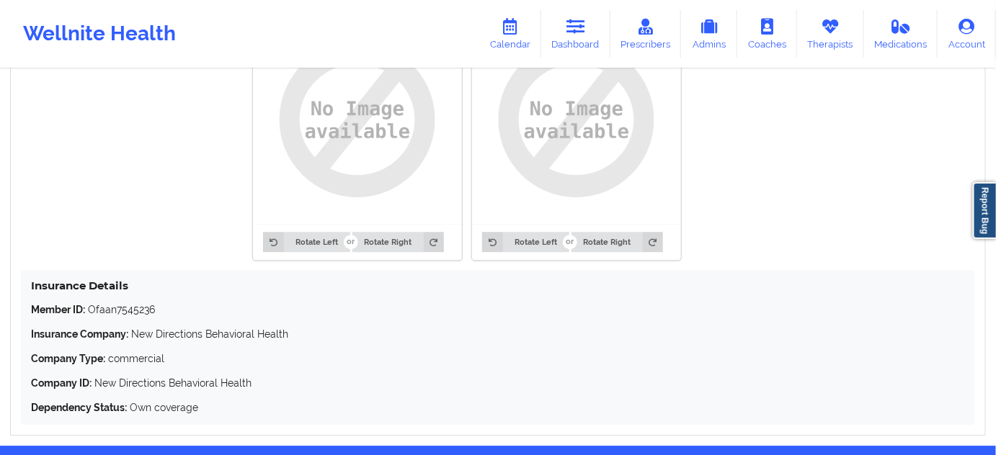
click at [130, 303] on p "Member ID: Ofaan7545236" at bounding box center [498, 310] width 934 height 14
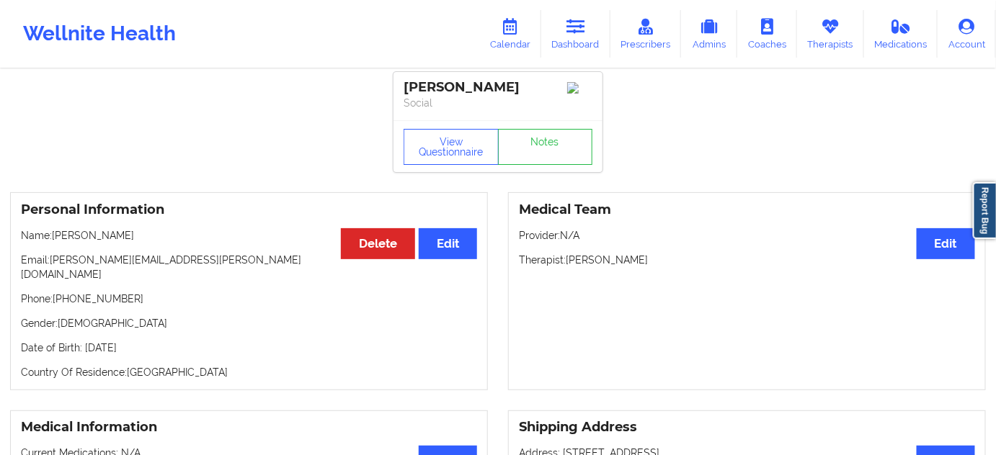
scroll to position [0, 0]
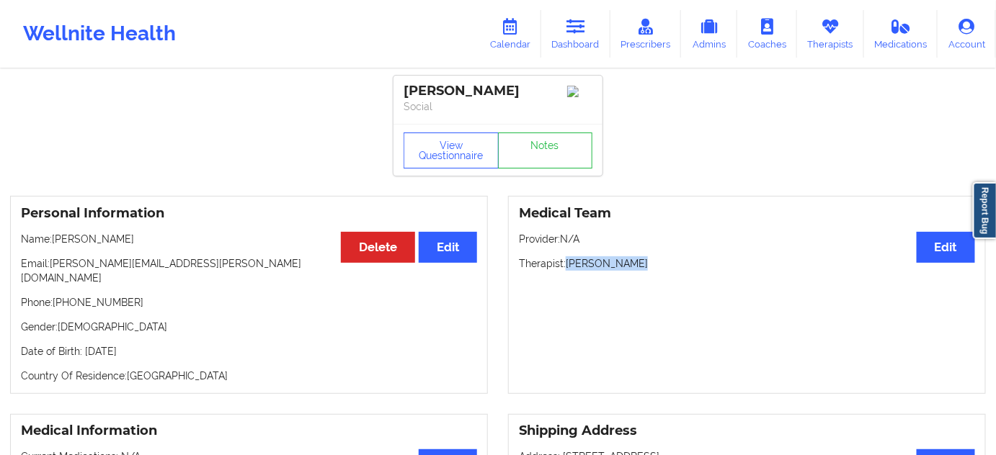
drag, startPoint x: 566, startPoint y: 267, endPoint x: 654, endPoint y: 253, distance: 88.3
click at [654, 253] on div "Medical Team Edit Provider: N/A Therapist: [PERSON_NAME]" at bounding box center [747, 295] width 478 height 198
drag, startPoint x: 494, startPoint y: 92, endPoint x: 388, endPoint y: 94, distance: 106.0
click at [544, 153] on link "Notes" at bounding box center [545, 151] width 95 height 36
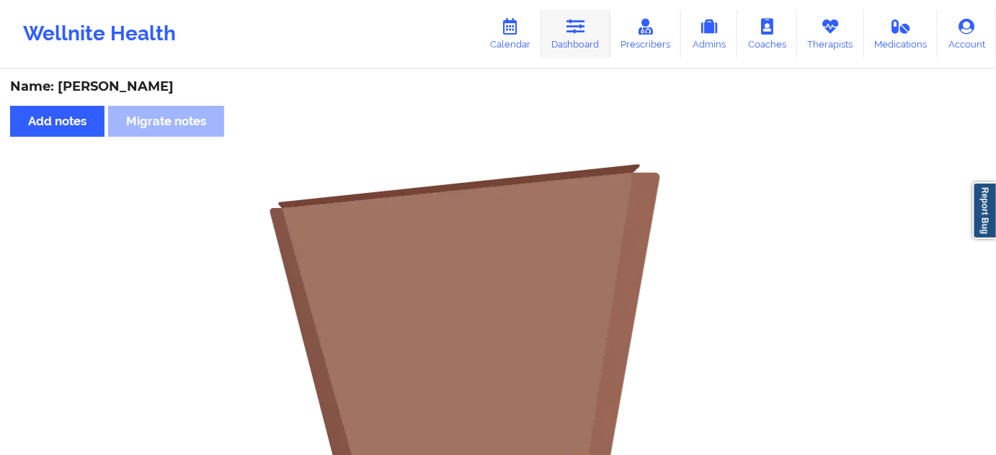
click at [588, 27] on link "Dashboard" at bounding box center [575, 34] width 69 height 48
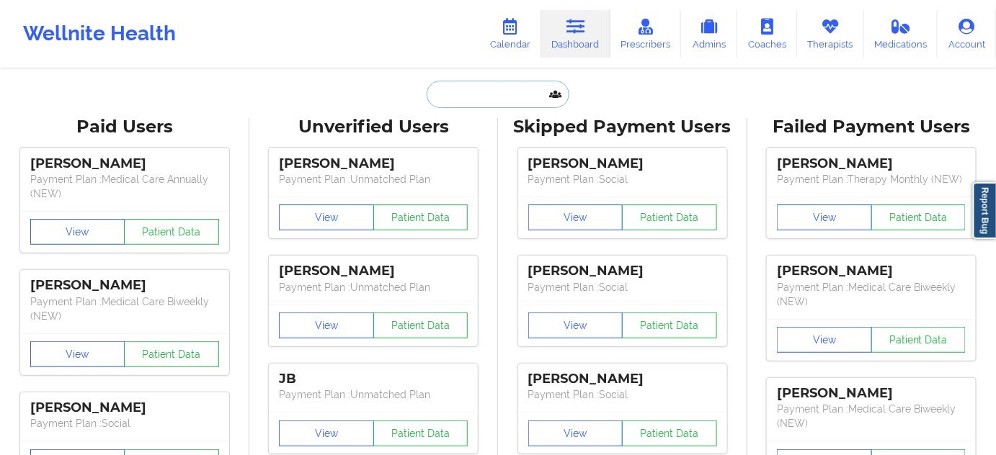
click at [495, 96] on input "text" at bounding box center [498, 94] width 143 height 27
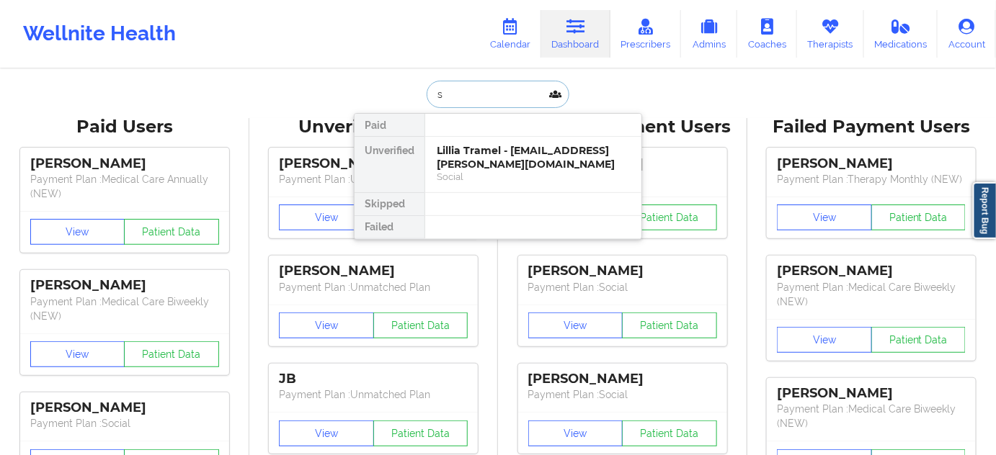
type input "s"
click at [486, 156] on div "Lillia Tramel - [EMAIL_ADDRESS][PERSON_NAME][DOMAIN_NAME]" at bounding box center [533, 157] width 193 height 27
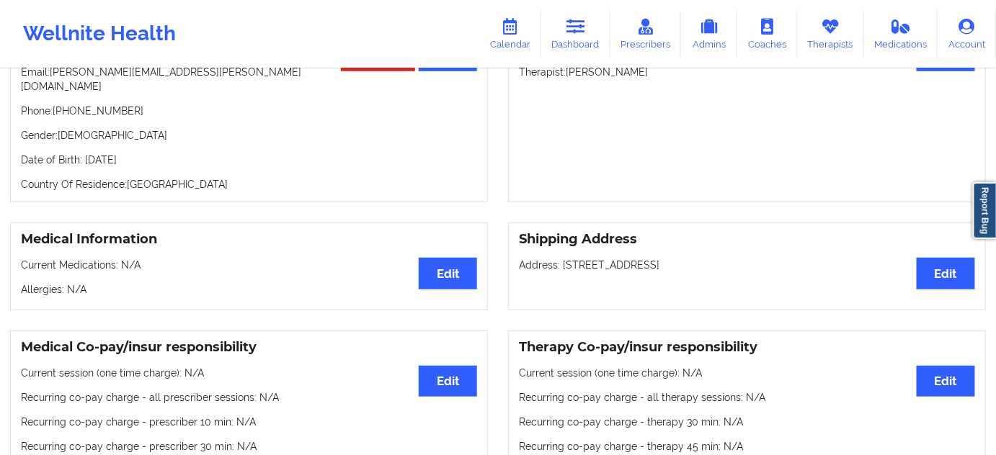
scroll to position [130, 0]
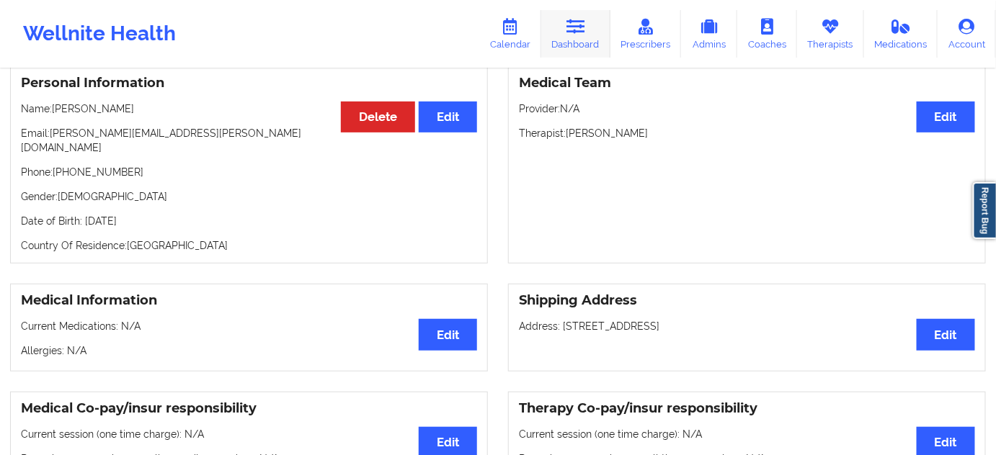
click at [584, 49] on link "Dashboard" at bounding box center [575, 34] width 69 height 48
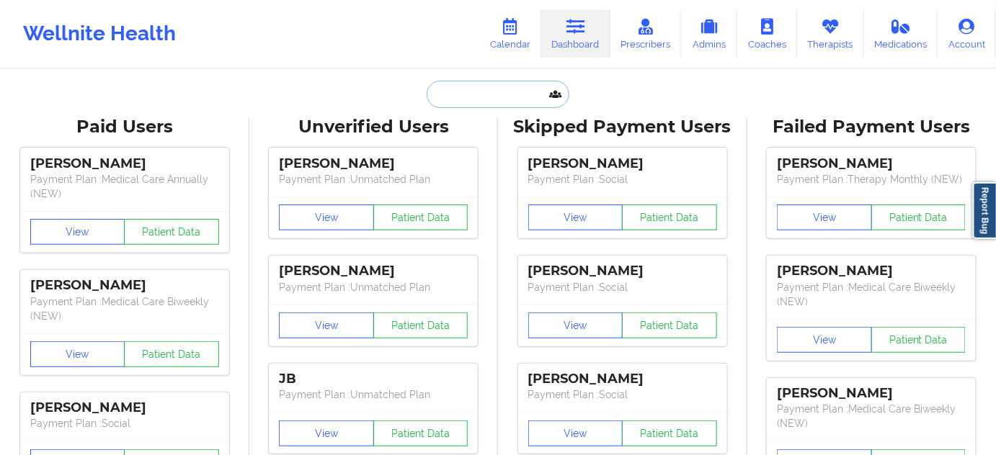
click at [533, 92] on input "text" at bounding box center [498, 94] width 143 height 27
paste input "[EMAIL_ADDRESS][DOMAIN_NAME]"
type input "[EMAIL_ADDRESS][DOMAIN_NAME]"
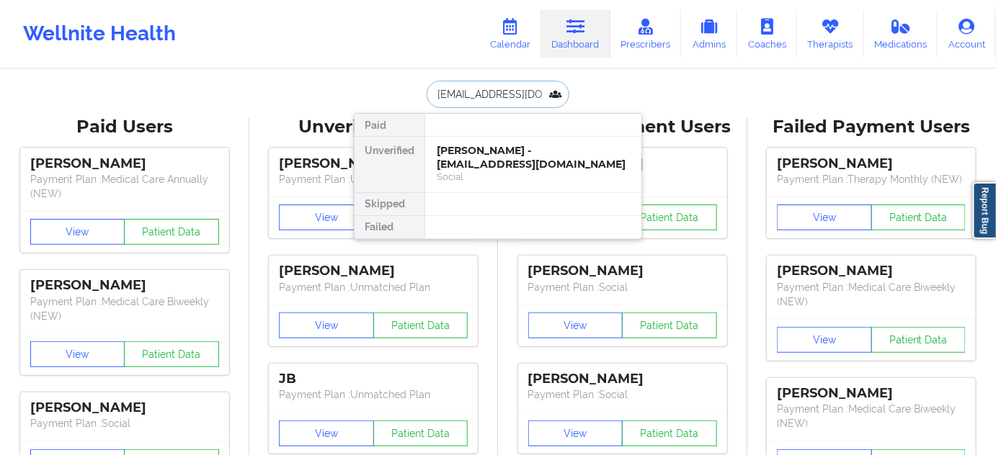
click at [488, 155] on div "[PERSON_NAME] - [EMAIL_ADDRESS][DOMAIN_NAME]" at bounding box center [533, 157] width 193 height 27
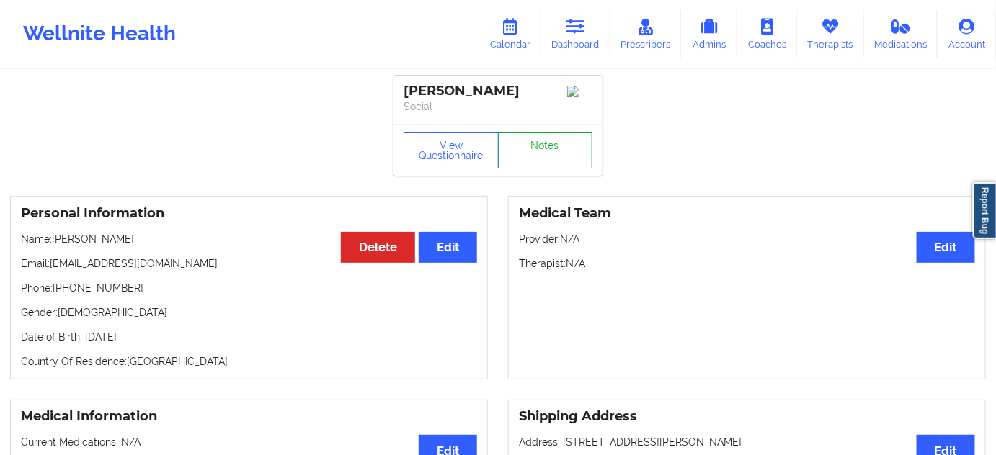
click at [526, 157] on link "Notes" at bounding box center [545, 151] width 95 height 36
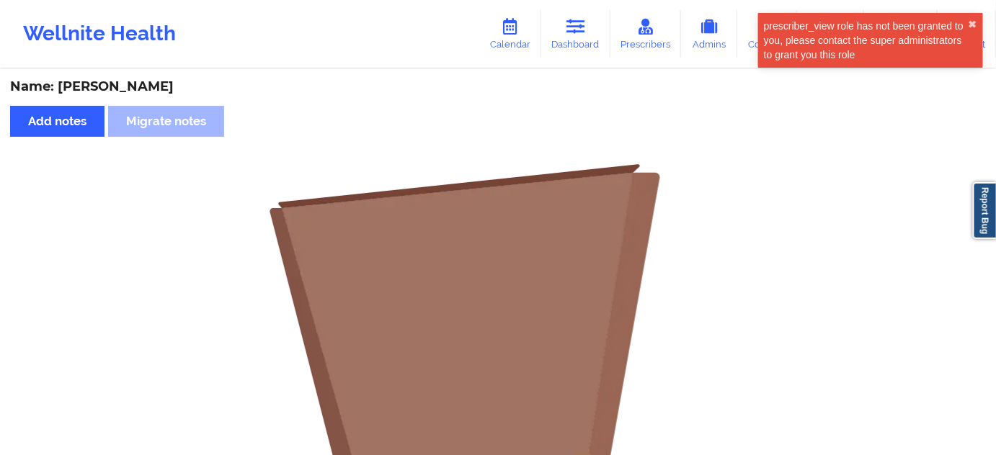
click at [604, 34] on link "Dashboard" at bounding box center [575, 34] width 69 height 48
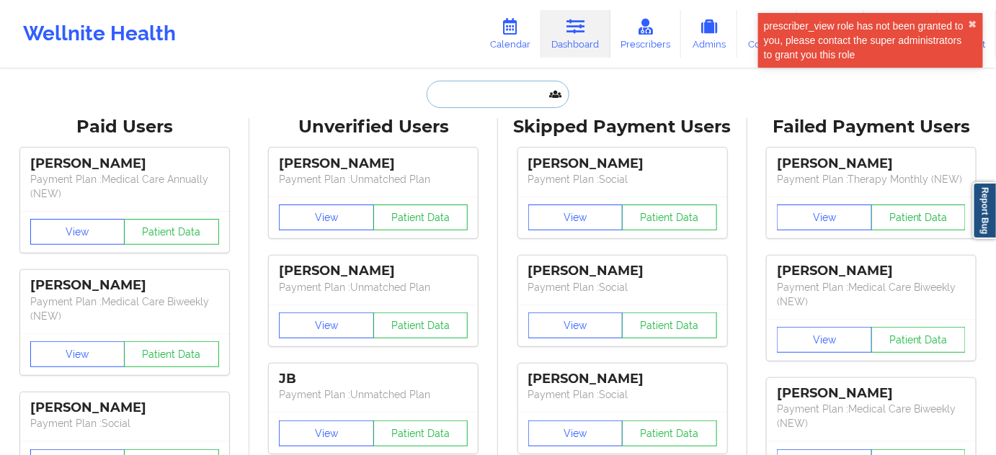
click at [529, 92] on input "text" at bounding box center [498, 94] width 143 height 27
paste input "[EMAIL_ADDRESS][DOMAIN_NAME]"
type input "[EMAIL_ADDRESS][DOMAIN_NAME]"
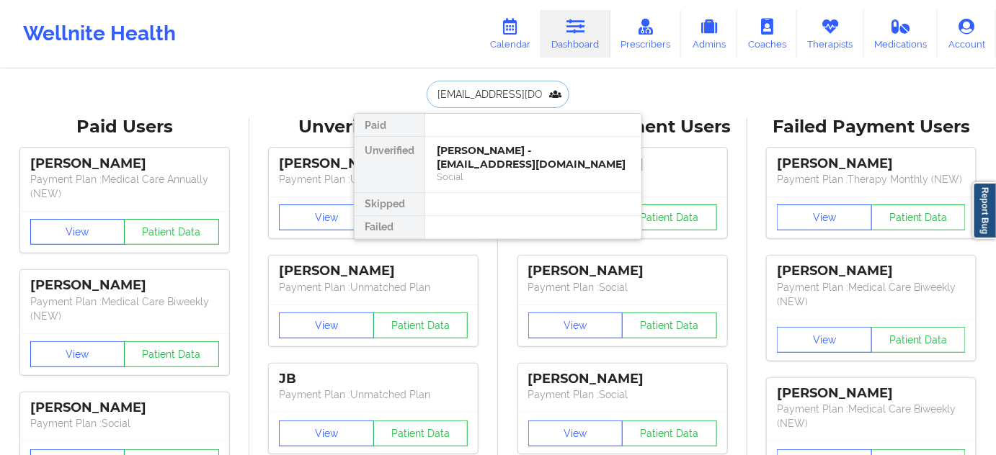
click at [478, 160] on div "[PERSON_NAME] - [EMAIL_ADDRESS][DOMAIN_NAME]" at bounding box center [533, 157] width 193 height 27
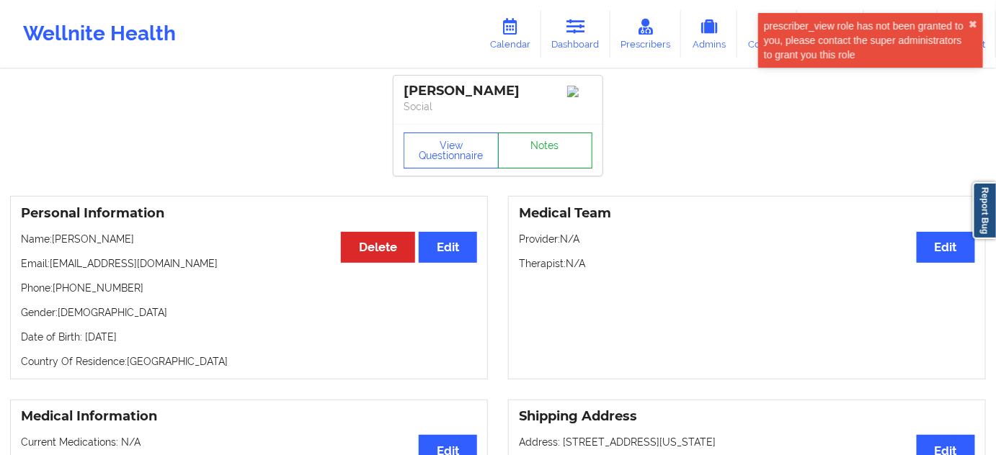
click at [539, 159] on link "Notes" at bounding box center [545, 151] width 95 height 36
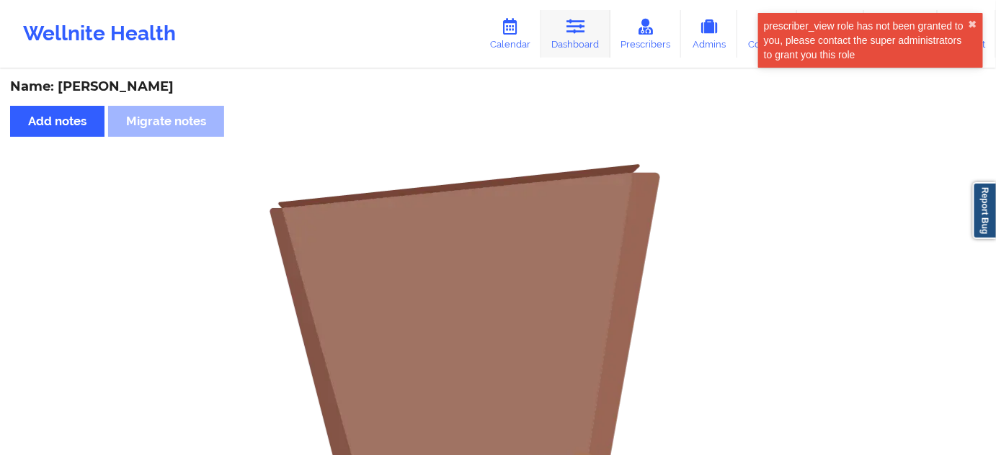
click at [564, 41] on link "Dashboard" at bounding box center [575, 34] width 69 height 48
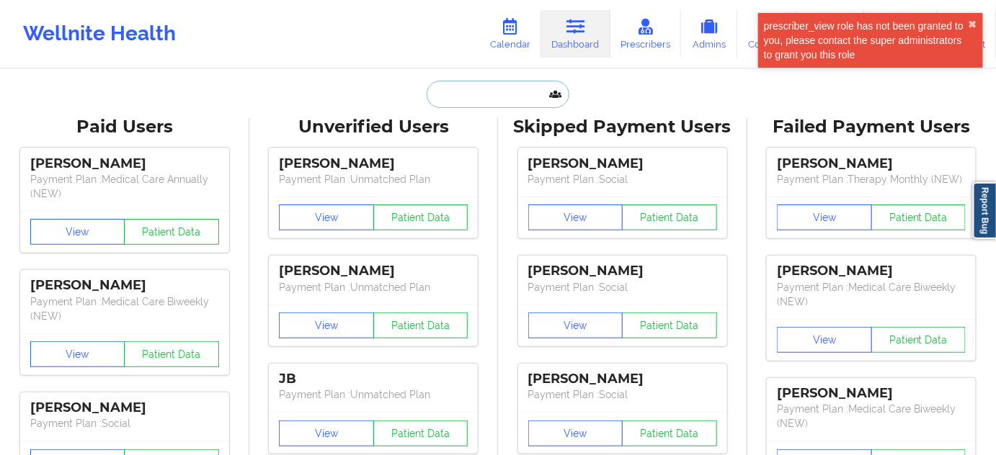
click at [499, 93] on input "text" at bounding box center [498, 94] width 143 height 27
paste input "[EMAIL_ADDRESS][DOMAIN_NAME]"
type input "[EMAIL_ADDRESS][DOMAIN_NAME]"
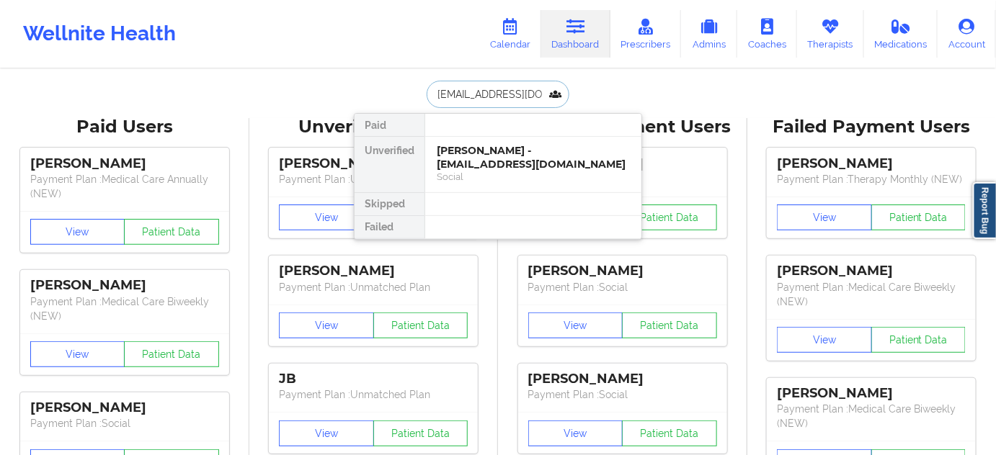
click at [484, 162] on div "[PERSON_NAME] - [EMAIL_ADDRESS][DOMAIN_NAME]" at bounding box center [533, 157] width 193 height 27
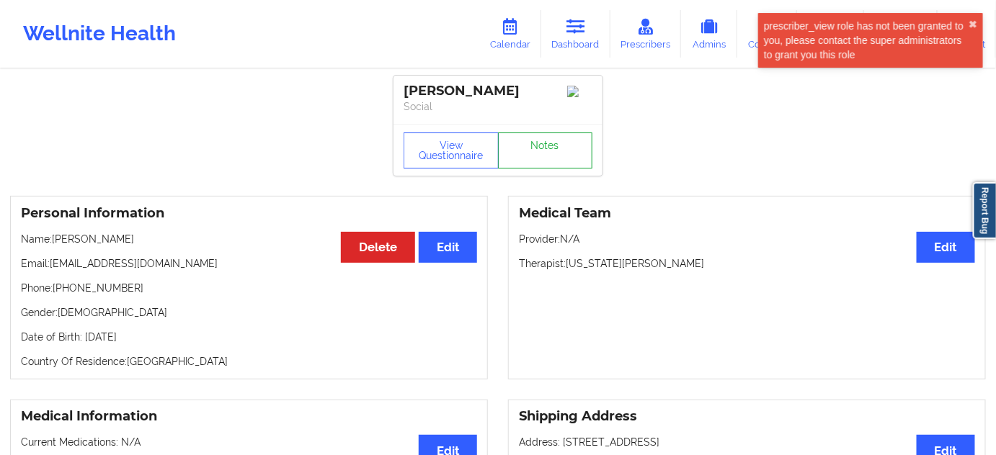
click at [556, 161] on link "Notes" at bounding box center [545, 151] width 95 height 36
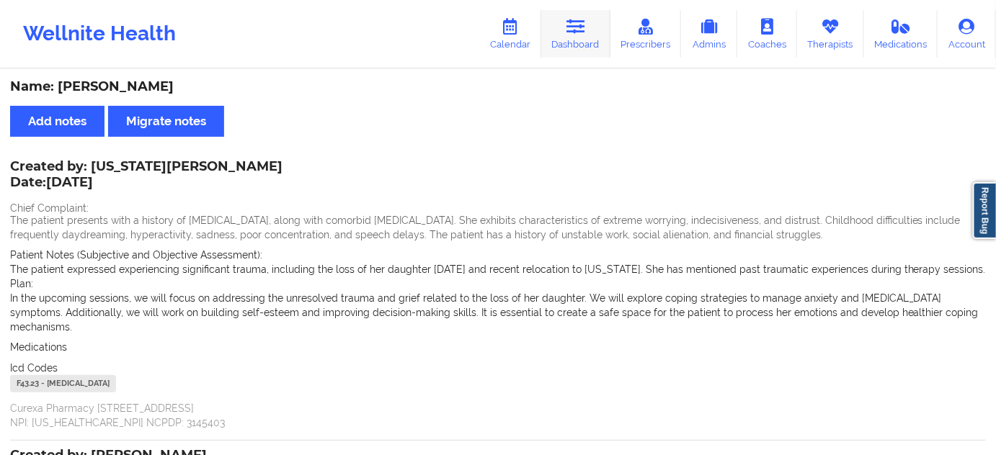
click at [583, 20] on icon at bounding box center [575, 27] width 19 height 16
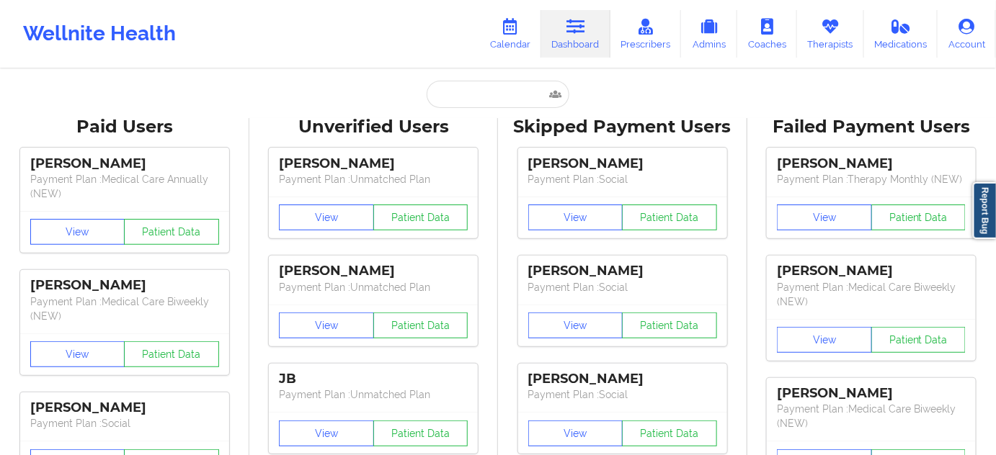
click at [479, 99] on input "text" at bounding box center [498, 94] width 143 height 27
paste input "[EMAIL_ADDRESS][PERSON_NAME][DOMAIN_NAME]"
type input "[EMAIL_ADDRESS][PERSON_NAME][DOMAIN_NAME]"
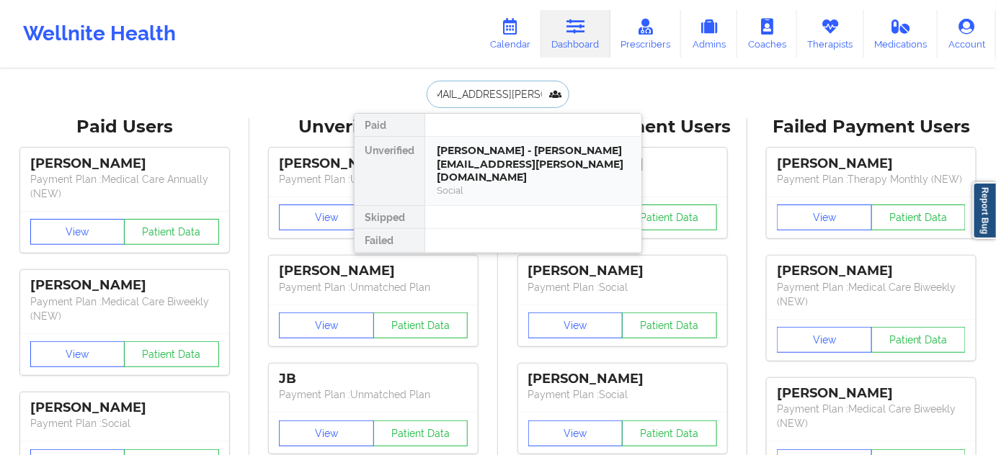
click at [486, 153] on div "[PERSON_NAME] - [PERSON_NAME][EMAIL_ADDRESS][PERSON_NAME][DOMAIN_NAME]" at bounding box center [533, 164] width 193 height 40
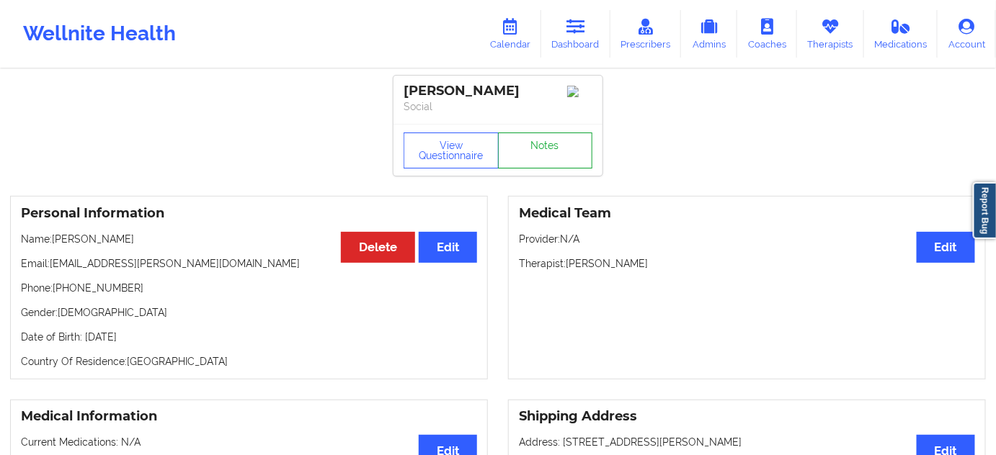
click at [550, 151] on link "Notes" at bounding box center [545, 151] width 95 height 36
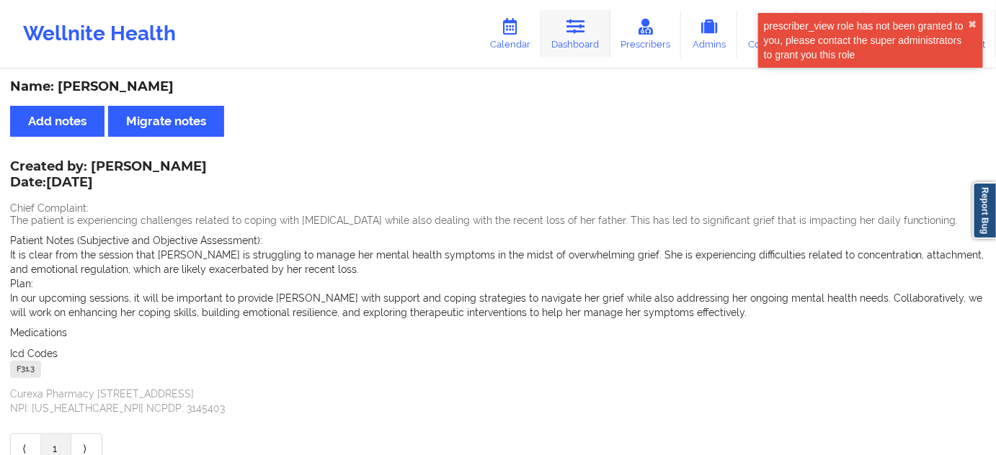
click at [582, 34] on icon at bounding box center [575, 27] width 19 height 16
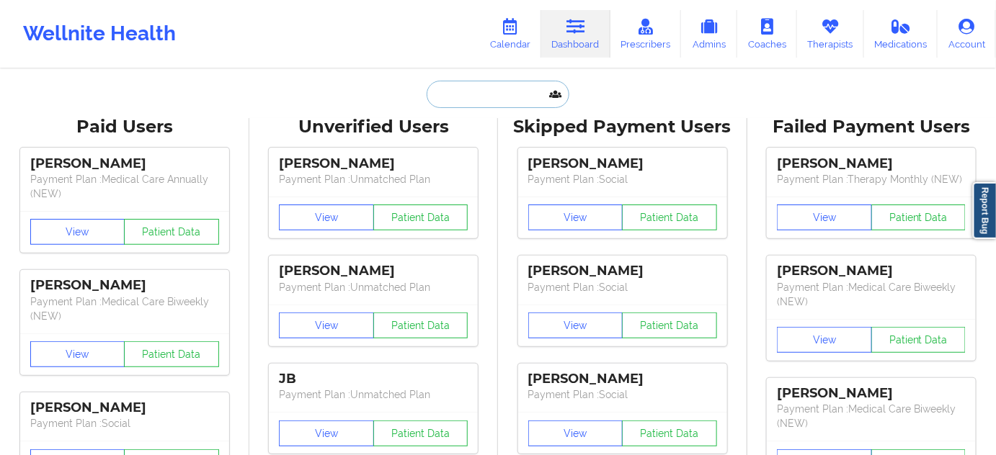
click at [538, 100] on input "text" at bounding box center [498, 94] width 143 height 27
type input "s"
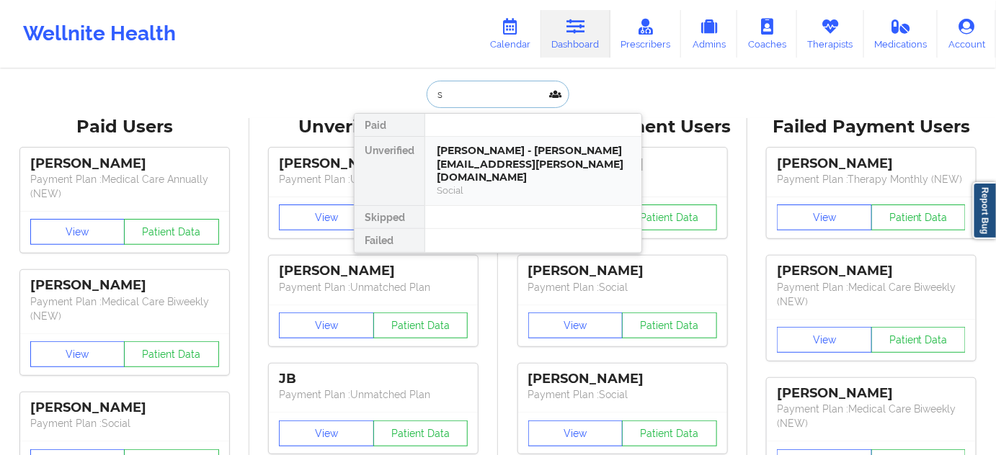
click at [509, 161] on div "[PERSON_NAME] - [PERSON_NAME][EMAIL_ADDRESS][PERSON_NAME][DOMAIN_NAME]" at bounding box center [533, 164] width 193 height 40
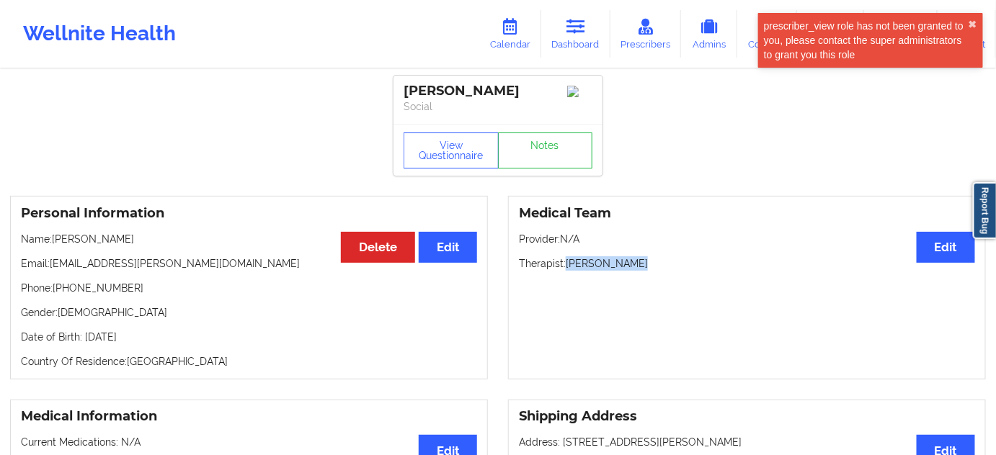
drag, startPoint x: 569, startPoint y: 270, endPoint x: 657, endPoint y: 261, distance: 89.1
click at [651, 257] on div "Medical Team Edit Provider: N/A Therapist: [PERSON_NAME]" at bounding box center [747, 288] width 478 height 184
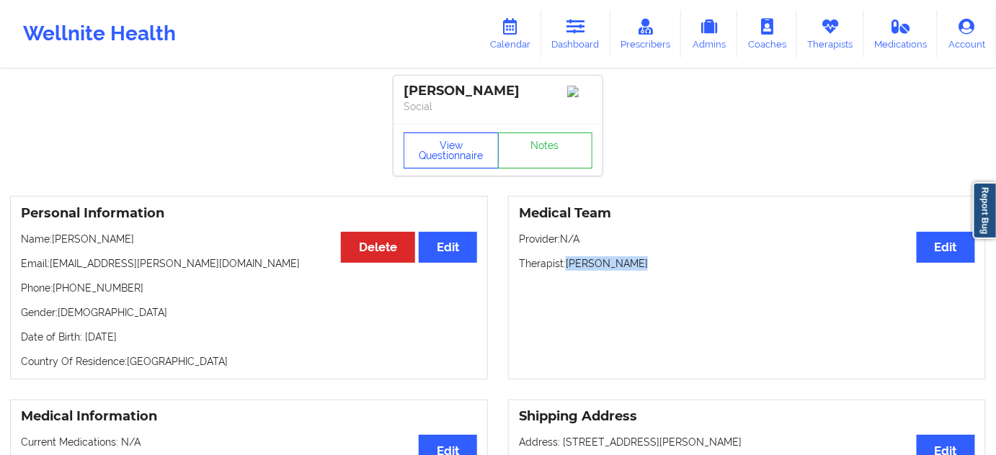
click at [430, 156] on button "View Questionnaire" at bounding box center [451, 151] width 95 height 36
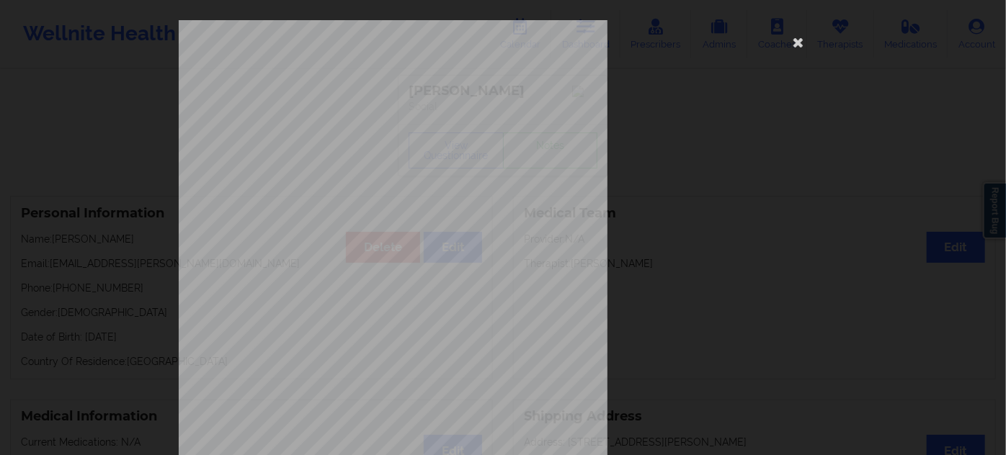
click at [807, 39] on div "[STREET_ADDRESS] What state do you live in ? [US_STATE] Full Name [PERSON_NAME]…" at bounding box center [503, 323] width 649 height 607
click at [794, 49] on icon at bounding box center [798, 41] width 23 height 23
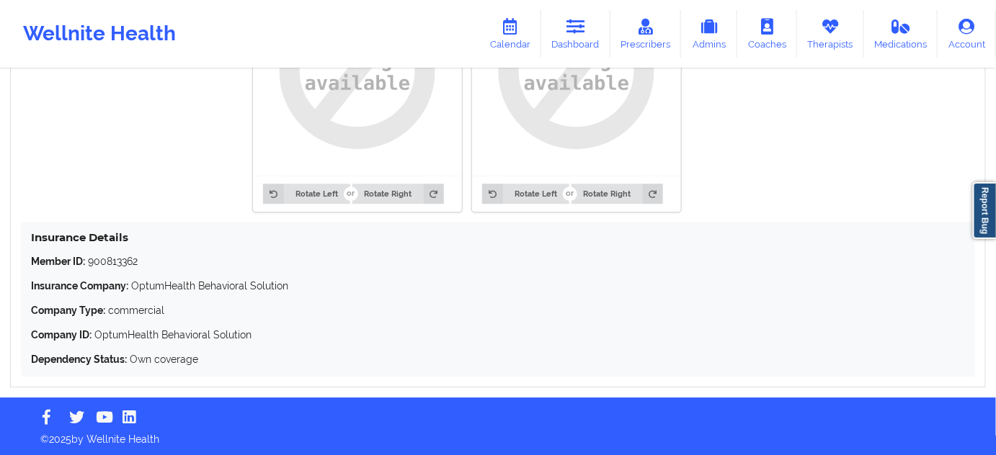
scroll to position [1215, 0]
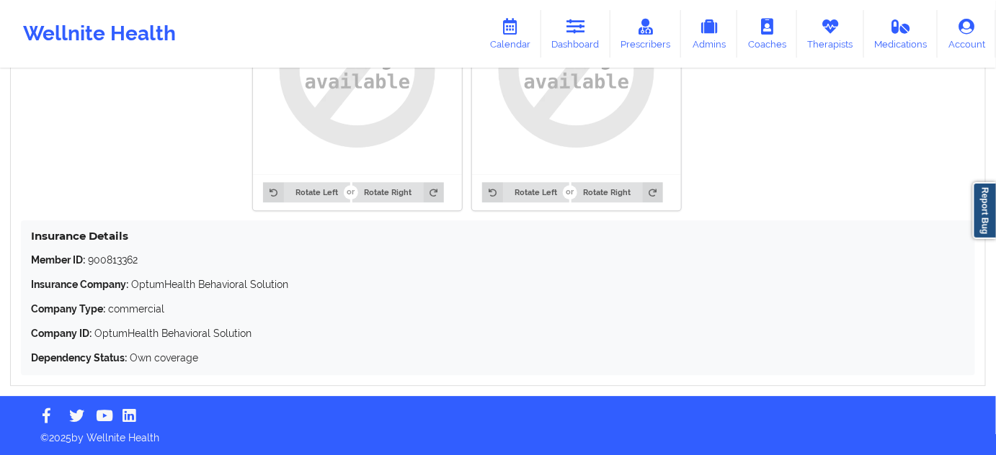
click at [123, 256] on p "Member ID: 900813362" at bounding box center [498, 260] width 934 height 14
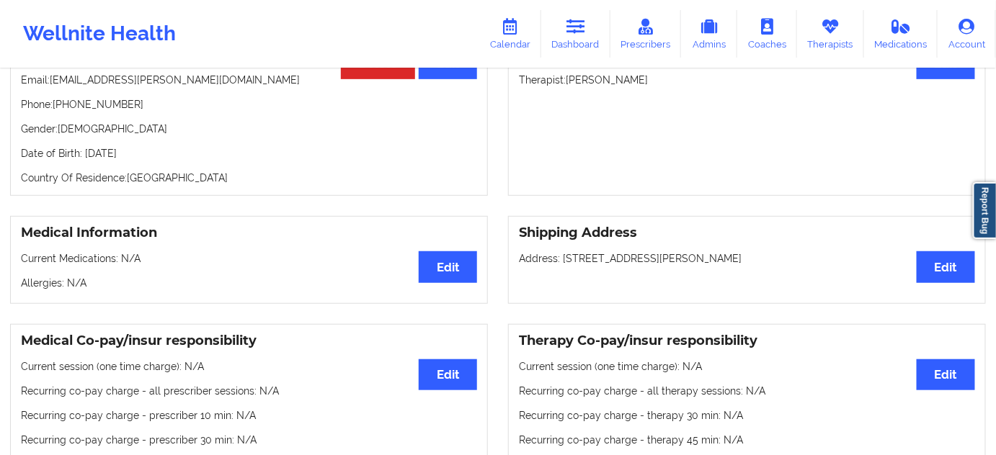
scroll to position [0, 0]
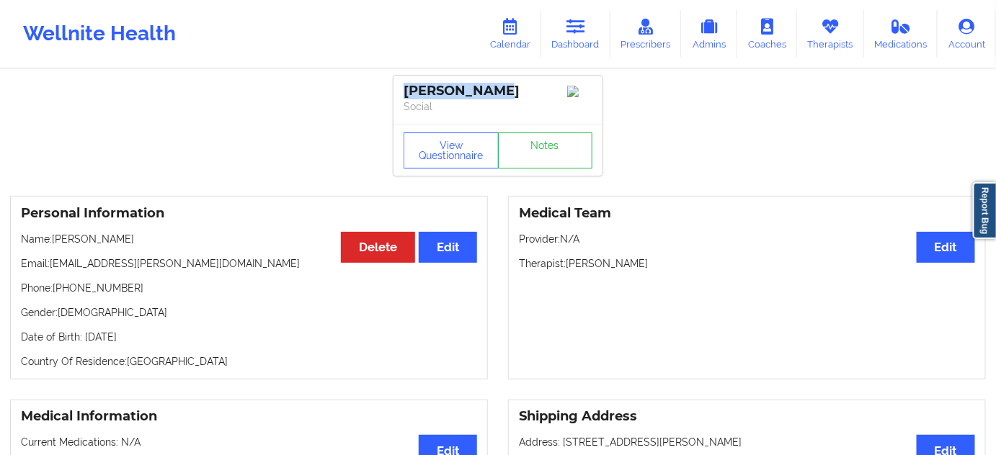
drag, startPoint x: 511, startPoint y: 89, endPoint x: 396, endPoint y: 89, distance: 115.3
click at [396, 89] on div "[PERSON_NAME] Social" at bounding box center [497, 100] width 209 height 48
click at [544, 161] on link "Notes" at bounding box center [545, 151] width 95 height 36
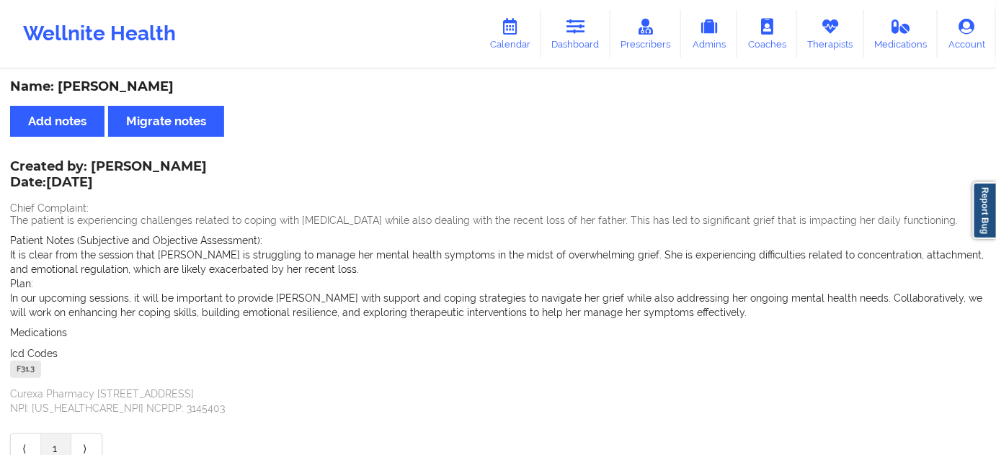
click at [28, 369] on div "F31.3" at bounding box center [25, 369] width 31 height 17
click at [580, 42] on link "Dashboard" at bounding box center [575, 34] width 69 height 48
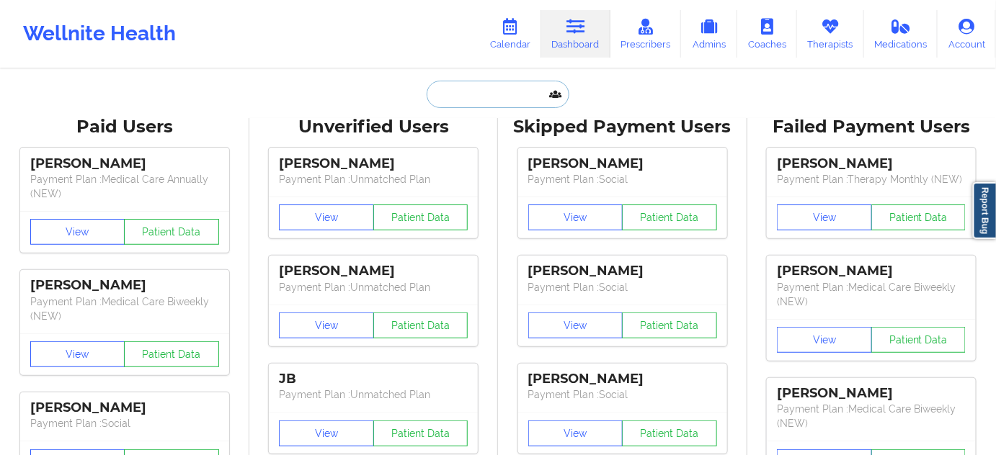
click at [489, 103] on input "text" at bounding box center [498, 94] width 143 height 27
paste input "[EMAIL_ADDRESS][DOMAIN_NAME]"
type input "[EMAIL_ADDRESS][DOMAIN_NAME]"
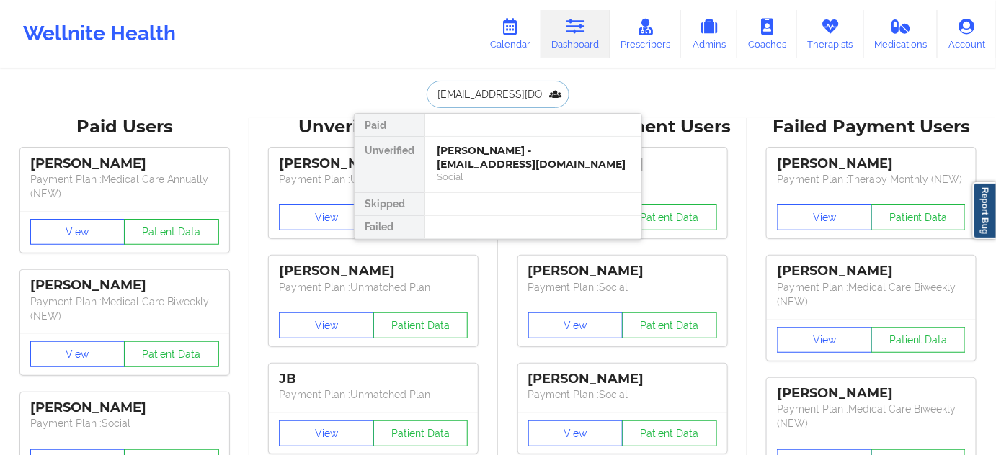
click at [489, 156] on div "[PERSON_NAME] - [EMAIL_ADDRESS][DOMAIN_NAME]" at bounding box center [533, 157] width 193 height 27
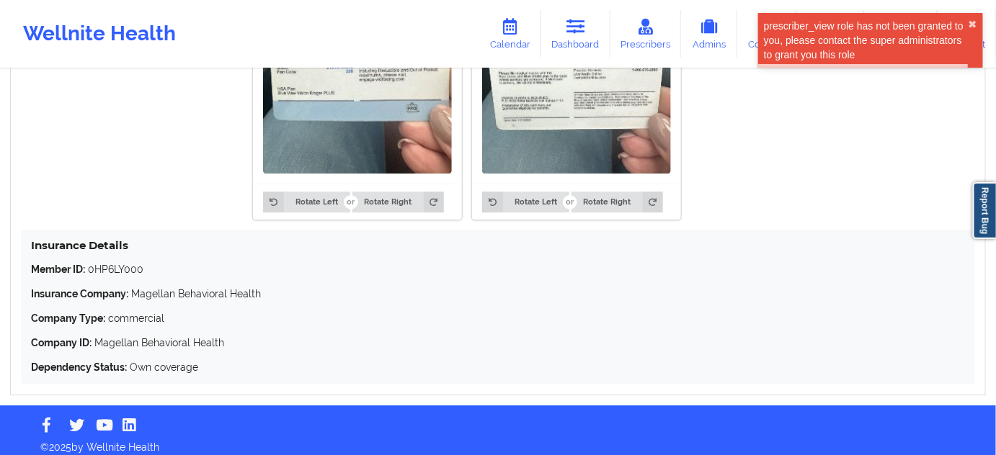
scroll to position [1278, 0]
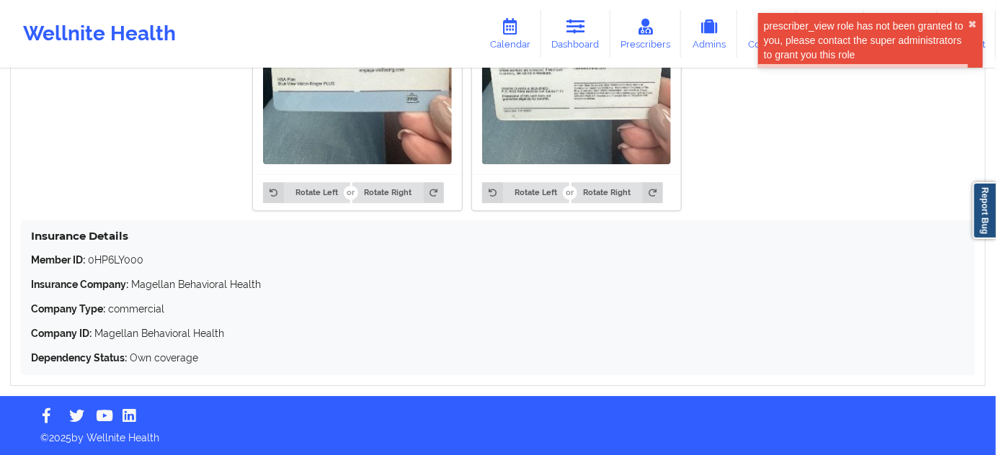
click at [133, 257] on p "Member ID: 0HP6LY000" at bounding box center [498, 260] width 934 height 14
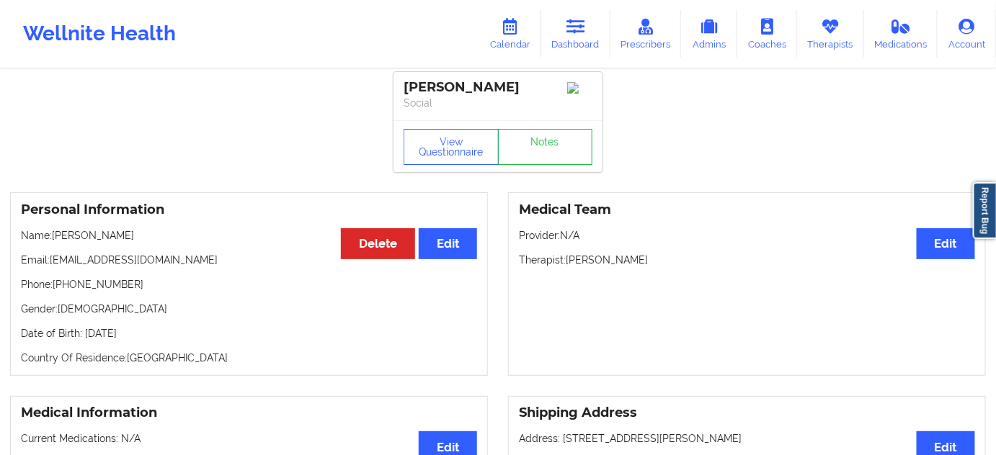
scroll to position [0, 0]
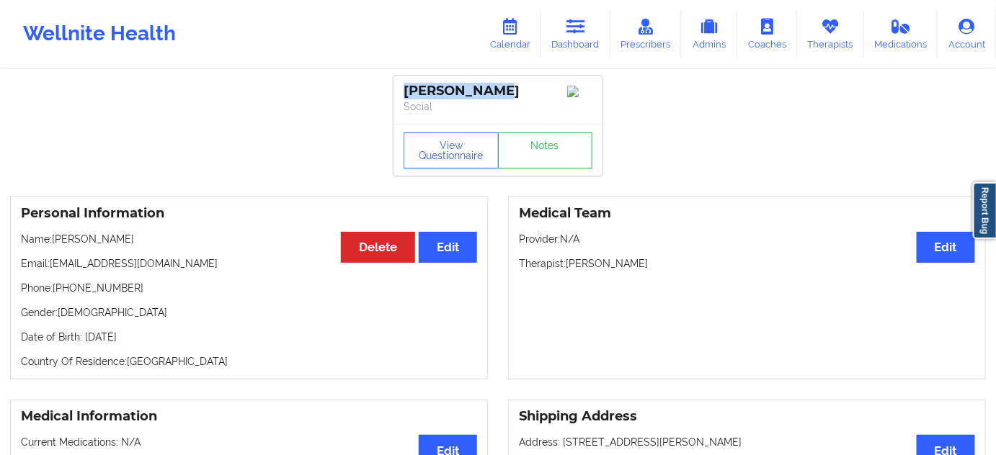
drag, startPoint x: 476, startPoint y: 89, endPoint x: 383, endPoint y: 93, distance: 93.0
click at [585, 26] on icon at bounding box center [575, 27] width 19 height 16
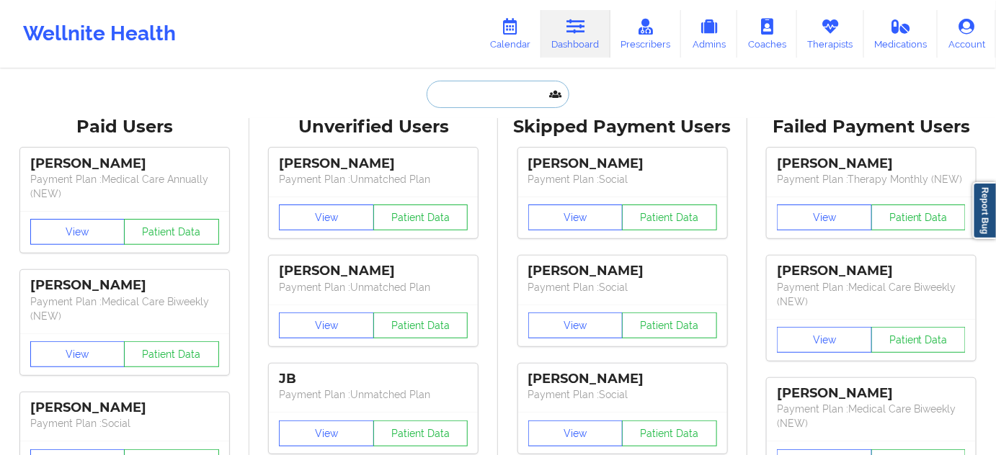
click at [496, 104] on input "text" at bounding box center [498, 94] width 143 height 27
paste input "[PERSON_NAME][EMAIL_ADDRESS][PERSON_NAME][PERSON_NAME][DOMAIN_NAME]"
type input "[PERSON_NAME][EMAIL_ADDRESS][PERSON_NAME][PERSON_NAME][DOMAIN_NAME]"
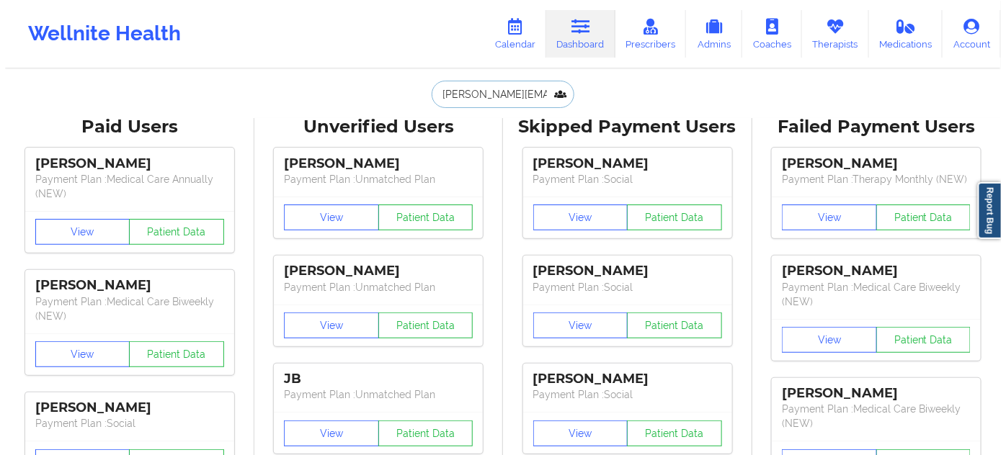
scroll to position [0, 27]
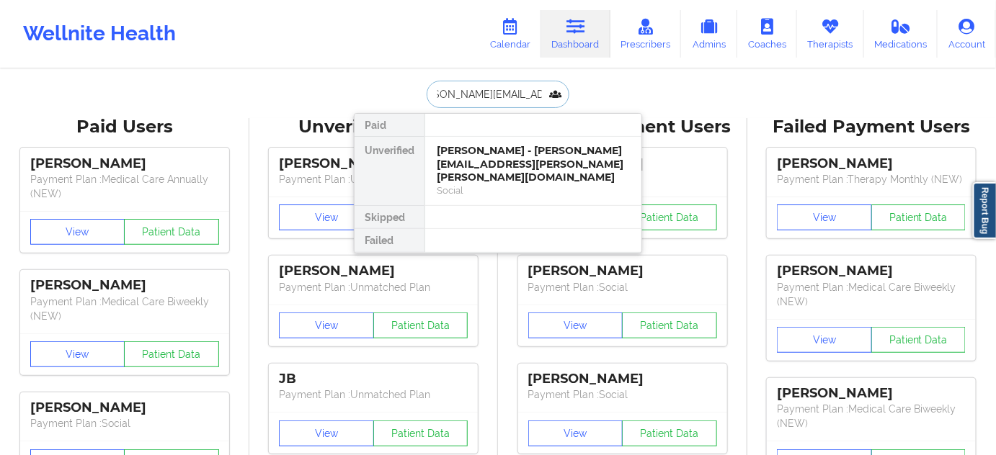
click at [490, 158] on div "[PERSON_NAME] - [PERSON_NAME][EMAIL_ADDRESS][PERSON_NAME][PERSON_NAME][DOMAIN_N…" at bounding box center [533, 164] width 193 height 40
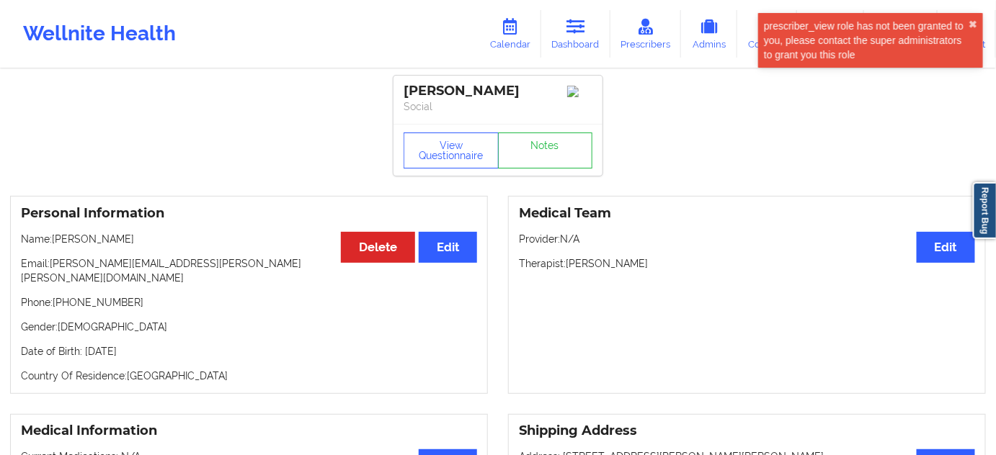
drag, startPoint x: 526, startPoint y: 94, endPoint x: 218, endPoint y: 11, distance: 319.6
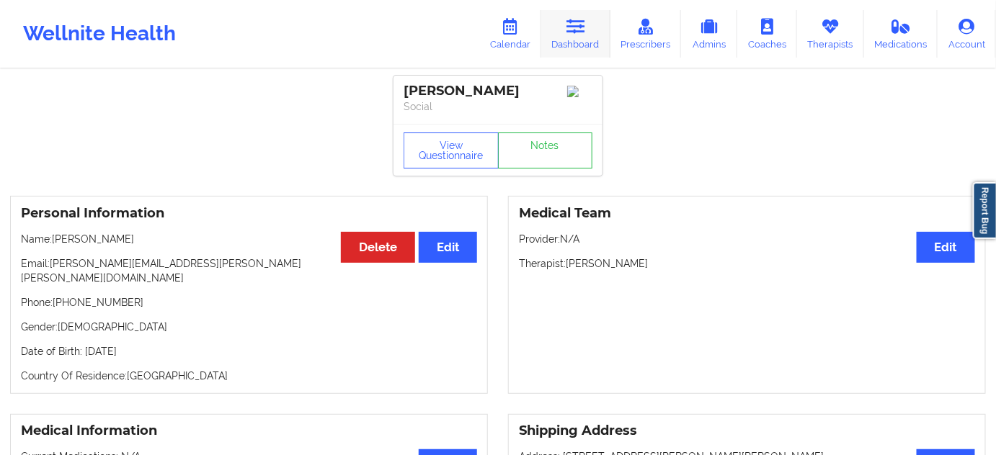
click at [582, 51] on link "Dashboard" at bounding box center [575, 34] width 69 height 48
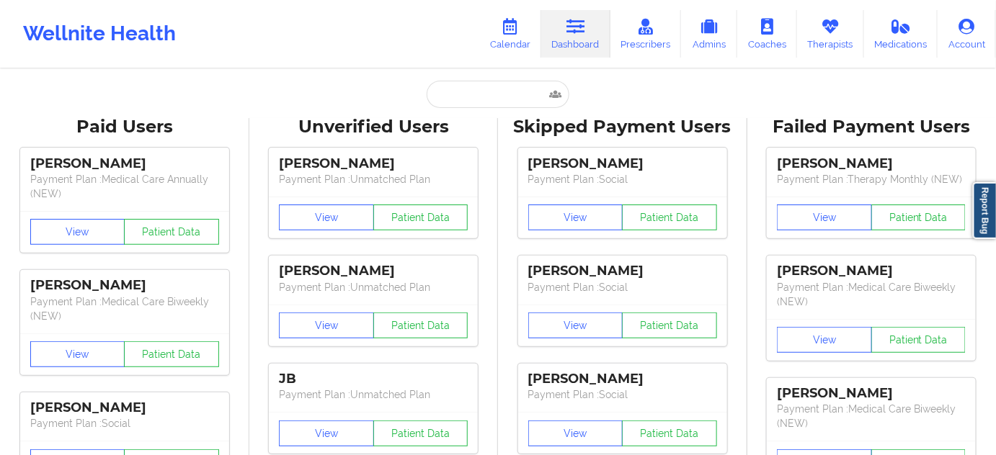
click at [489, 102] on input "text" at bounding box center [498, 94] width 143 height 27
paste input "[EMAIL_ADDRESS][DOMAIN_NAME]"
type input "[EMAIL_ADDRESS][DOMAIN_NAME]"
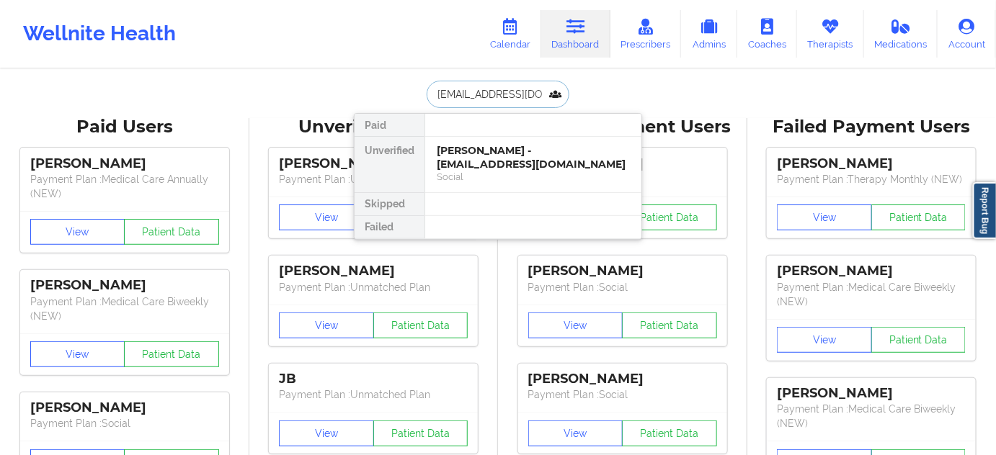
click at [468, 171] on div "Social" at bounding box center [533, 177] width 193 height 12
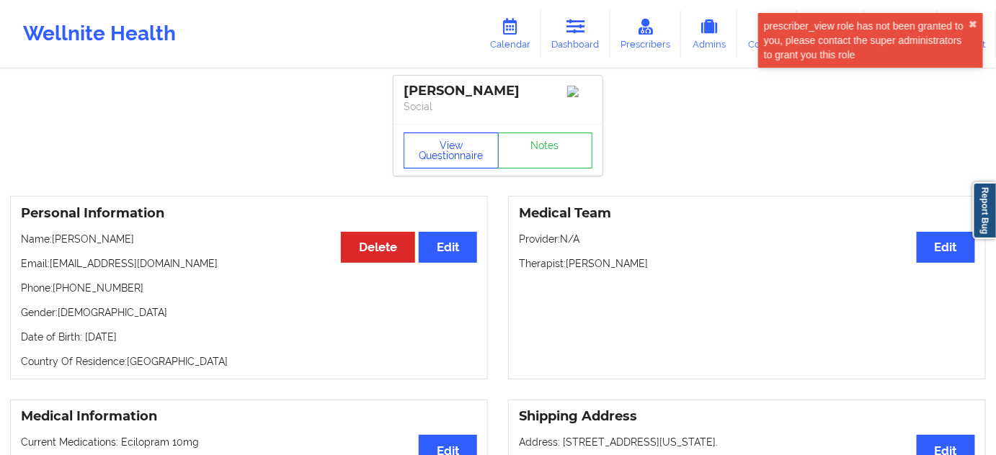
click at [471, 156] on button "View Questionnaire" at bounding box center [451, 151] width 95 height 36
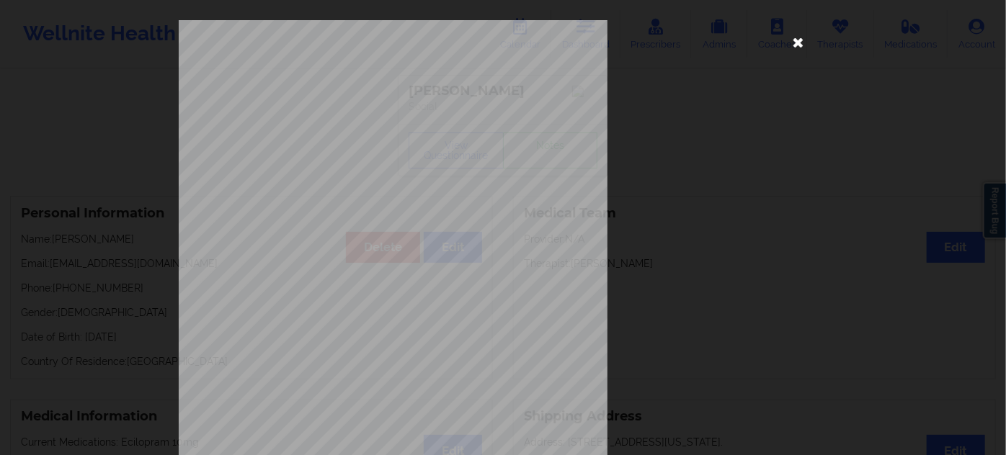
click at [793, 46] on icon at bounding box center [798, 41] width 23 height 23
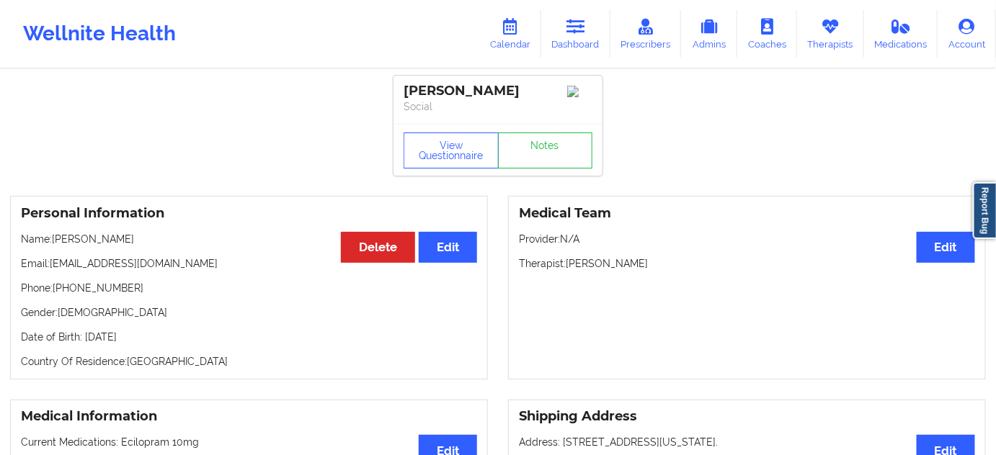
click at [536, 174] on div "View Questionnaire Notes" at bounding box center [497, 150] width 209 height 52
click at [536, 169] on link "Notes" at bounding box center [545, 151] width 95 height 36
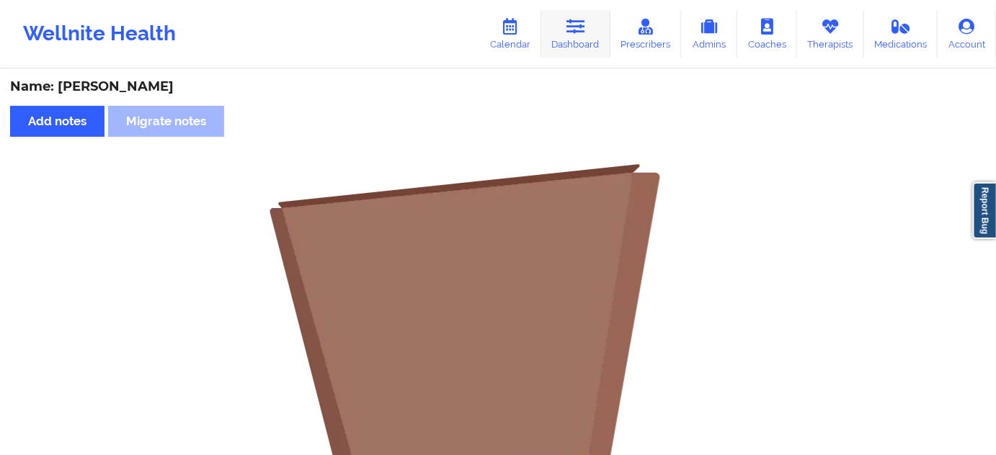
click at [583, 32] on icon at bounding box center [575, 27] width 19 height 16
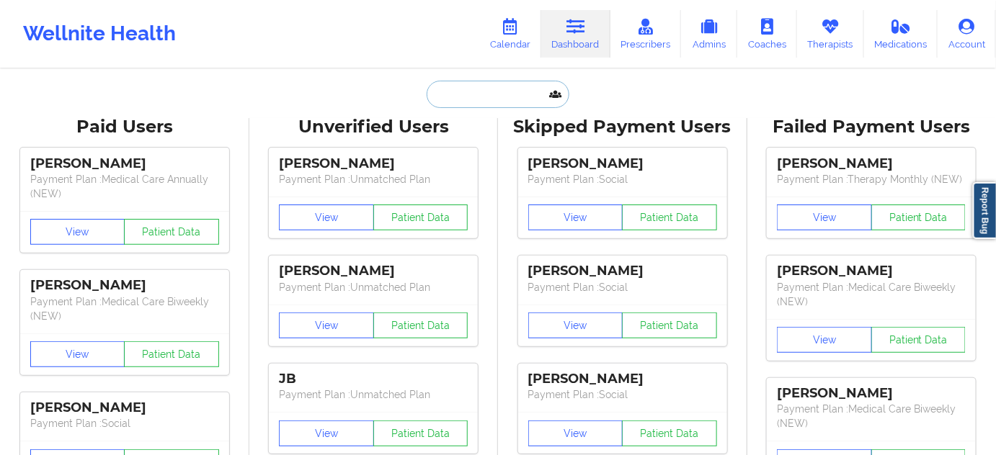
click at [465, 82] on input "text" at bounding box center [498, 94] width 143 height 27
type input "s"
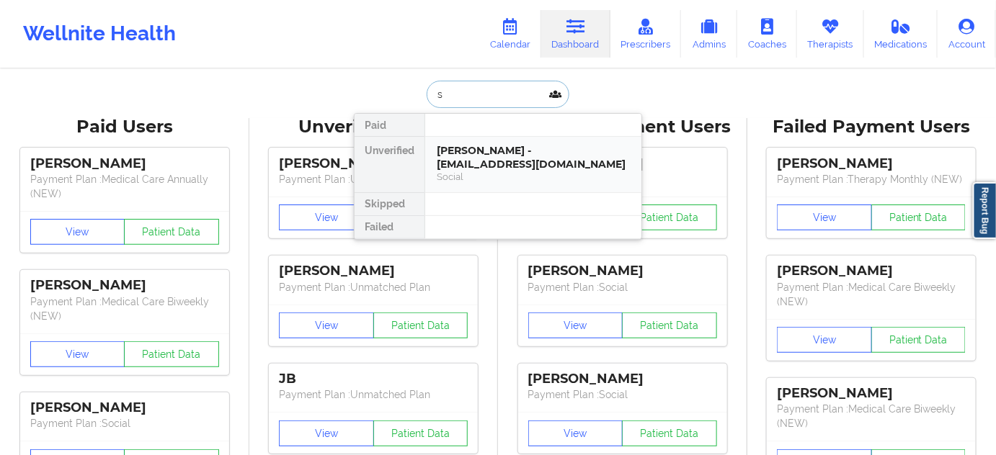
click at [473, 144] on div "[PERSON_NAME] - [EMAIL_ADDRESS][DOMAIN_NAME]" at bounding box center [533, 157] width 193 height 27
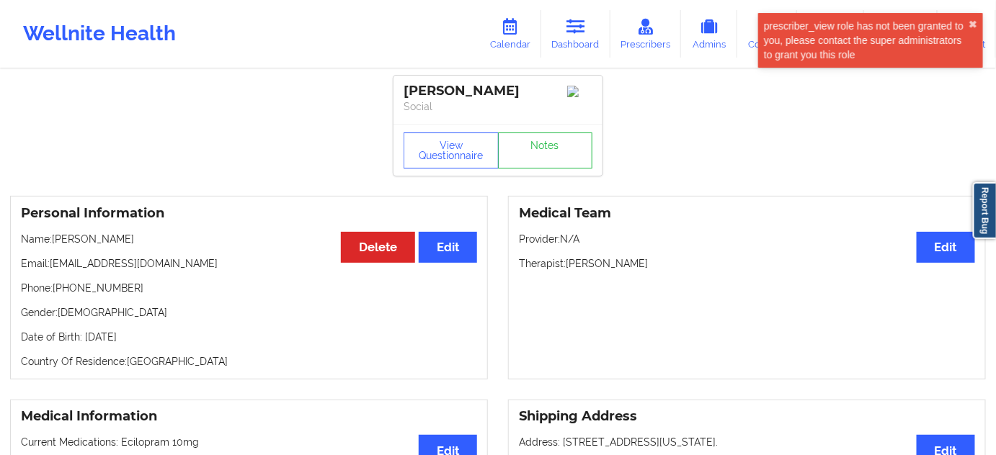
drag, startPoint x: 476, startPoint y: 88, endPoint x: 376, endPoint y: 82, distance: 100.3
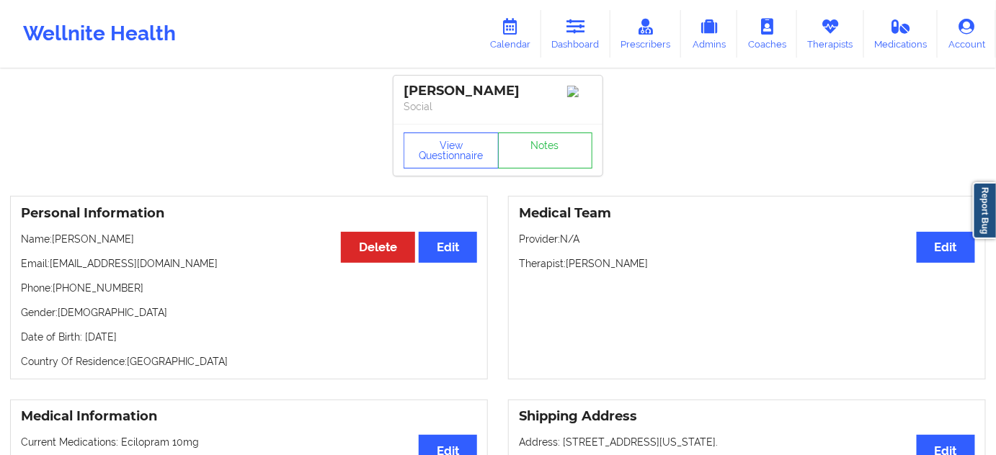
drag, startPoint x: 567, startPoint y: 267, endPoint x: 667, endPoint y: 249, distance: 100.9
click at [667, 259] on div "Medical Team Edit Provider: N/A Therapist: [PERSON_NAME]" at bounding box center [747, 288] width 478 height 184
click at [583, 40] on link "Dashboard" at bounding box center [575, 34] width 69 height 48
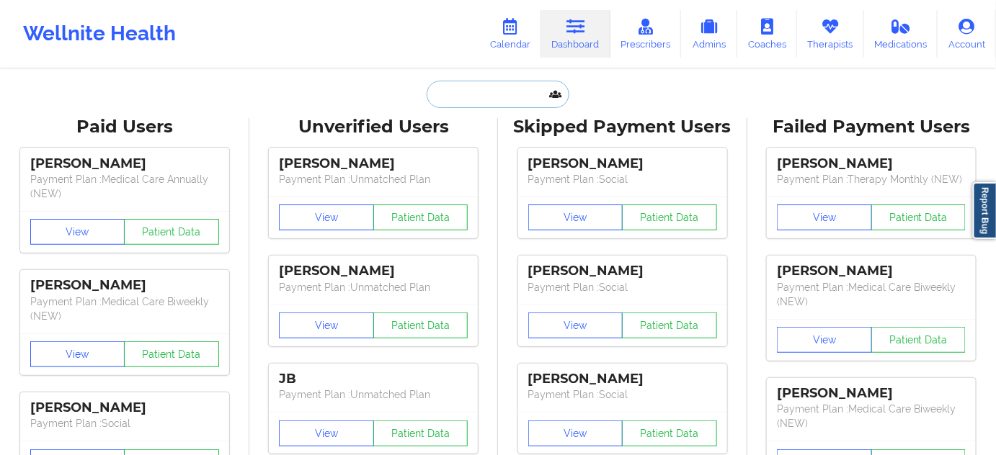
click at [489, 94] on input "text" at bounding box center [498, 94] width 143 height 27
paste input "[EMAIL_ADDRESS][DOMAIN_NAME]"
type input "[EMAIL_ADDRESS][DOMAIN_NAME]"
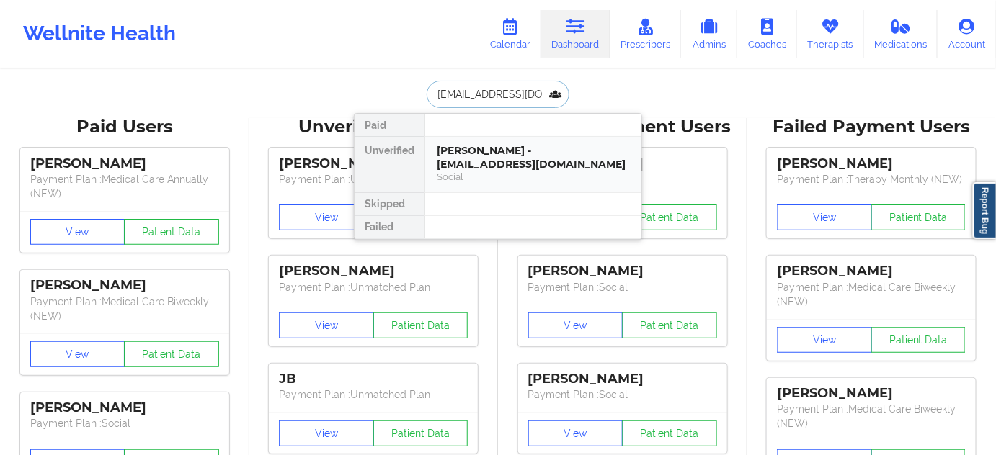
click at [505, 146] on div "[PERSON_NAME] - [EMAIL_ADDRESS][DOMAIN_NAME]" at bounding box center [533, 157] width 193 height 27
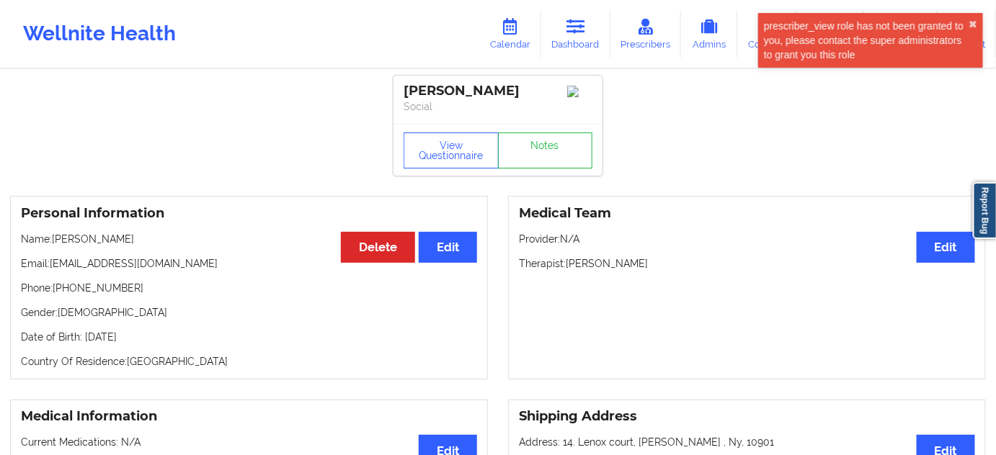
click at [473, 90] on div "[PERSON_NAME]" at bounding box center [498, 91] width 189 height 17
click at [472, 89] on div "[PERSON_NAME]" at bounding box center [498, 91] width 189 height 17
click at [574, 25] on icon at bounding box center [575, 27] width 19 height 16
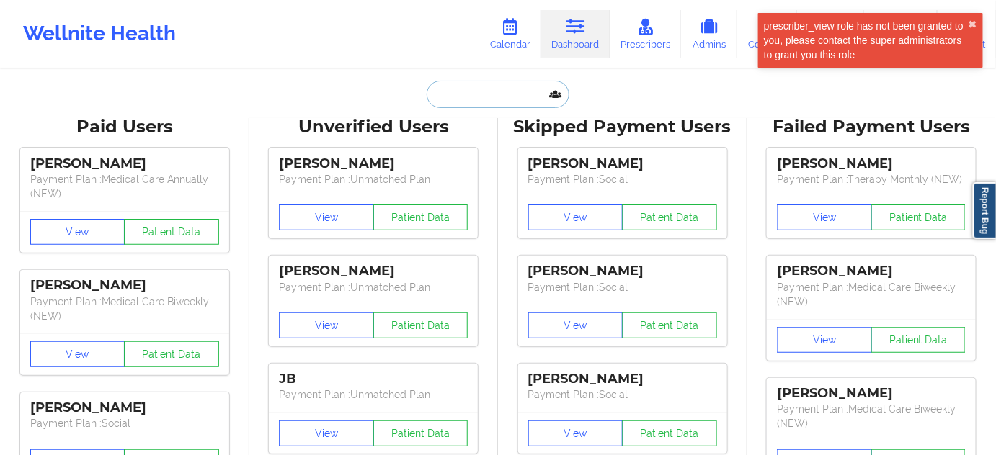
click at [490, 105] on input "text" at bounding box center [498, 94] width 143 height 27
paste input "[EMAIL_ADDRESS][DOMAIN_NAME]"
type input "[EMAIL_ADDRESS][DOMAIN_NAME]"
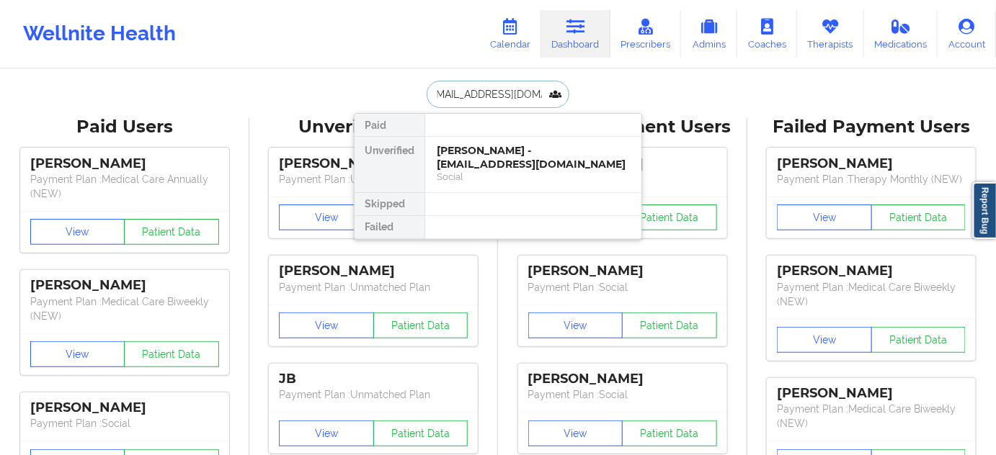
click at [453, 157] on div "[PERSON_NAME] - [EMAIL_ADDRESS][DOMAIN_NAME]" at bounding box center [533, 157] width 193 height 27
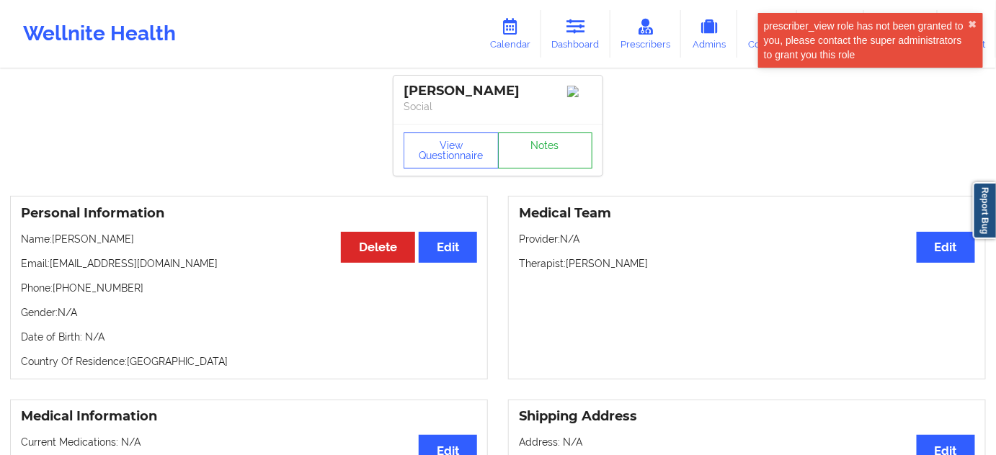
click at [512, 132] on div "[PERSON_NAME] Social View Questionnaire Notes" at bounding box center [497, 126] width 209 height 100
click at [487, 97] on div "[PERSON_NAME]" at bounding box center [498, 91] width 189 height 17
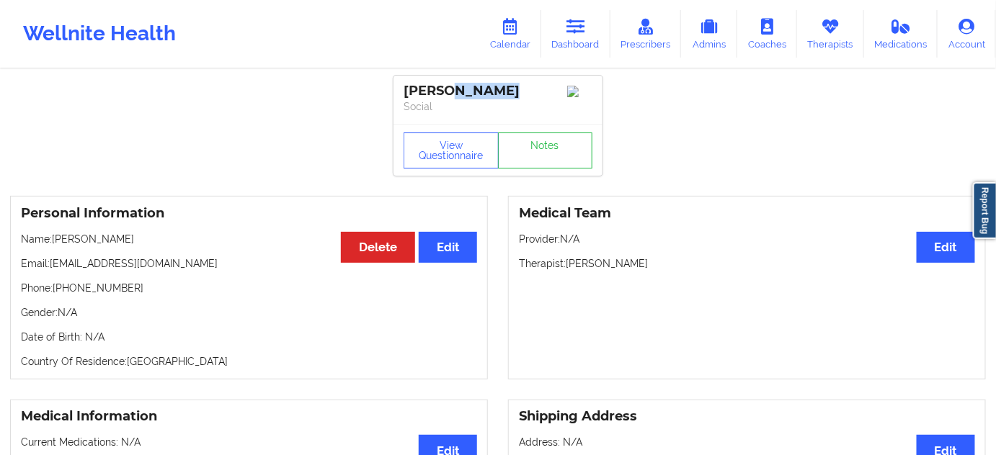
click at [424, 101] on p "Social" at bounding box center [498, 106] width 189 height 14
click at [427, 123] on div "[PERSON_NAME] Social" at bounding box center [497, 100] width 209 height 48
click at [430, 93] on div "[PERSON_NAME]" at bounding box center [498, 91] width 189 height 17
